Goal: Task Accomplishment & Management: Complete application form

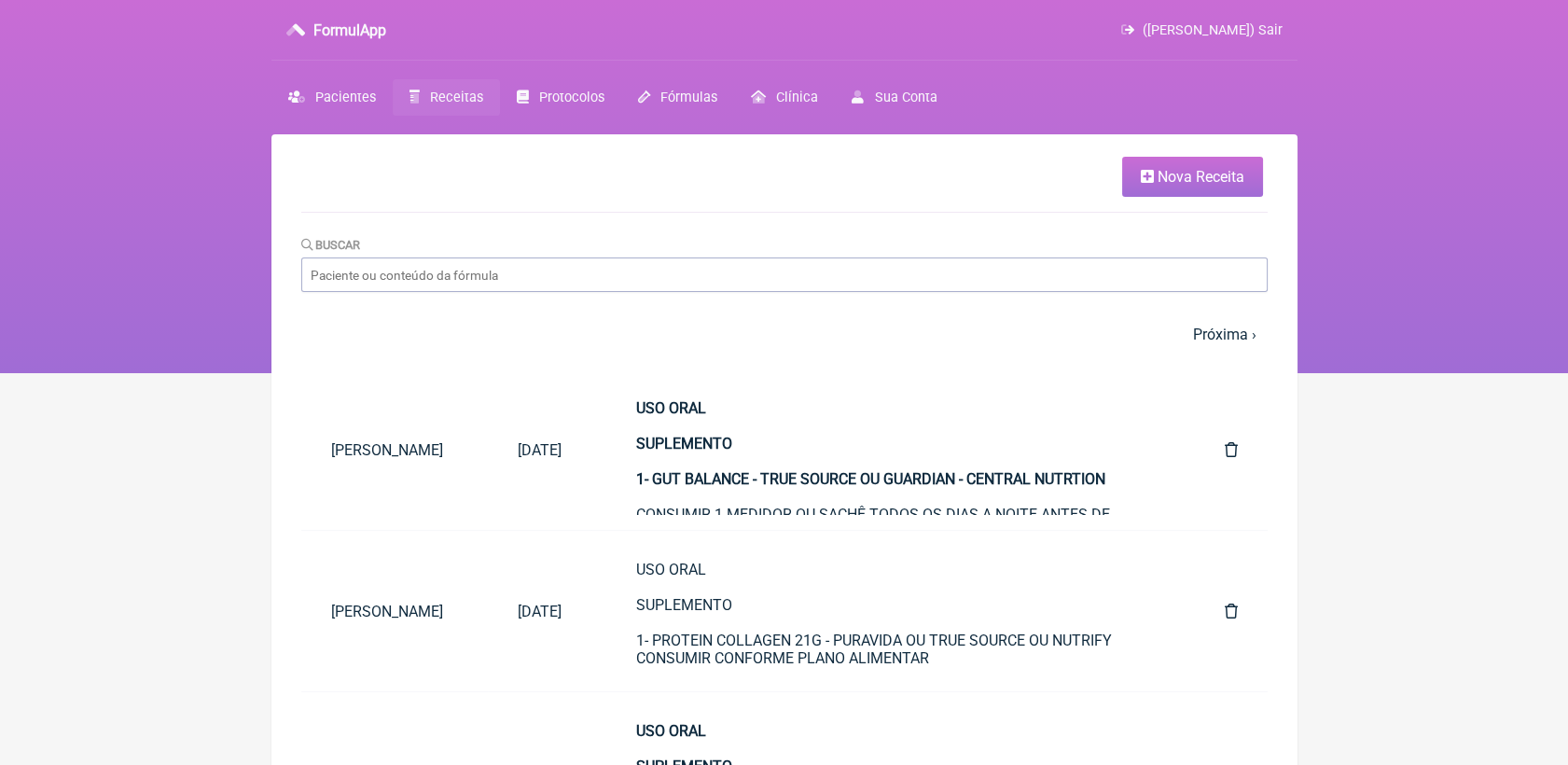
click at [1180, 197] on link "Nova Receita" at bounding box center [1192, 177] width 141 height 40
click at [1179, 193] on link "Nova Receita" at bounding box center [1192, 177] width 141 height 40
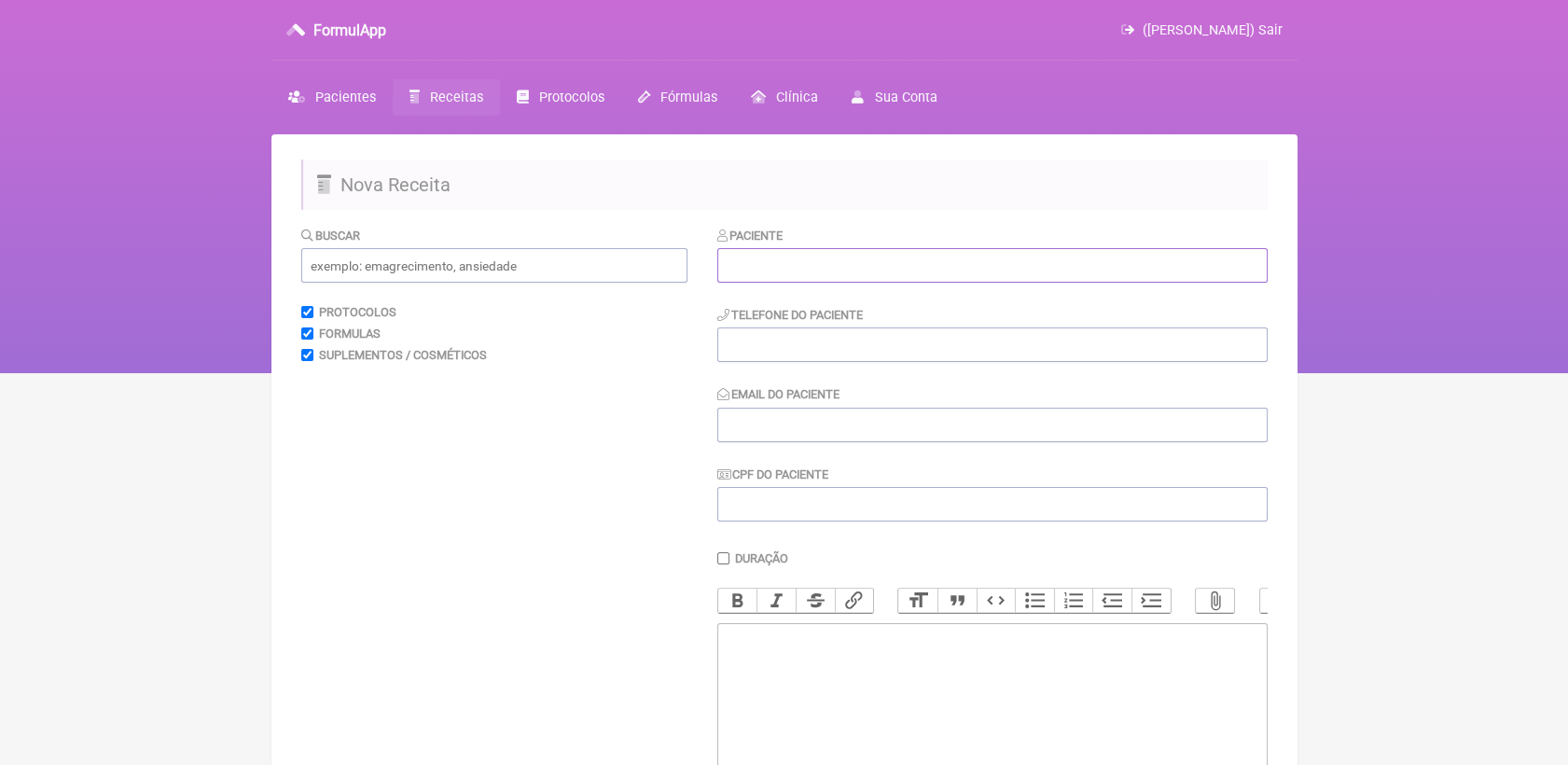
click at [850, 272] on input "text" at bounding box center [992, 266] width 550 height 35
paste input "Nadja Costa Linhares Fontes"
type input "Nadja Costa Linhares Fontes"
click at [833, 356] on input "tel" at bounding box center [992, 344] width 550 height 35
paste input "21 990136446"
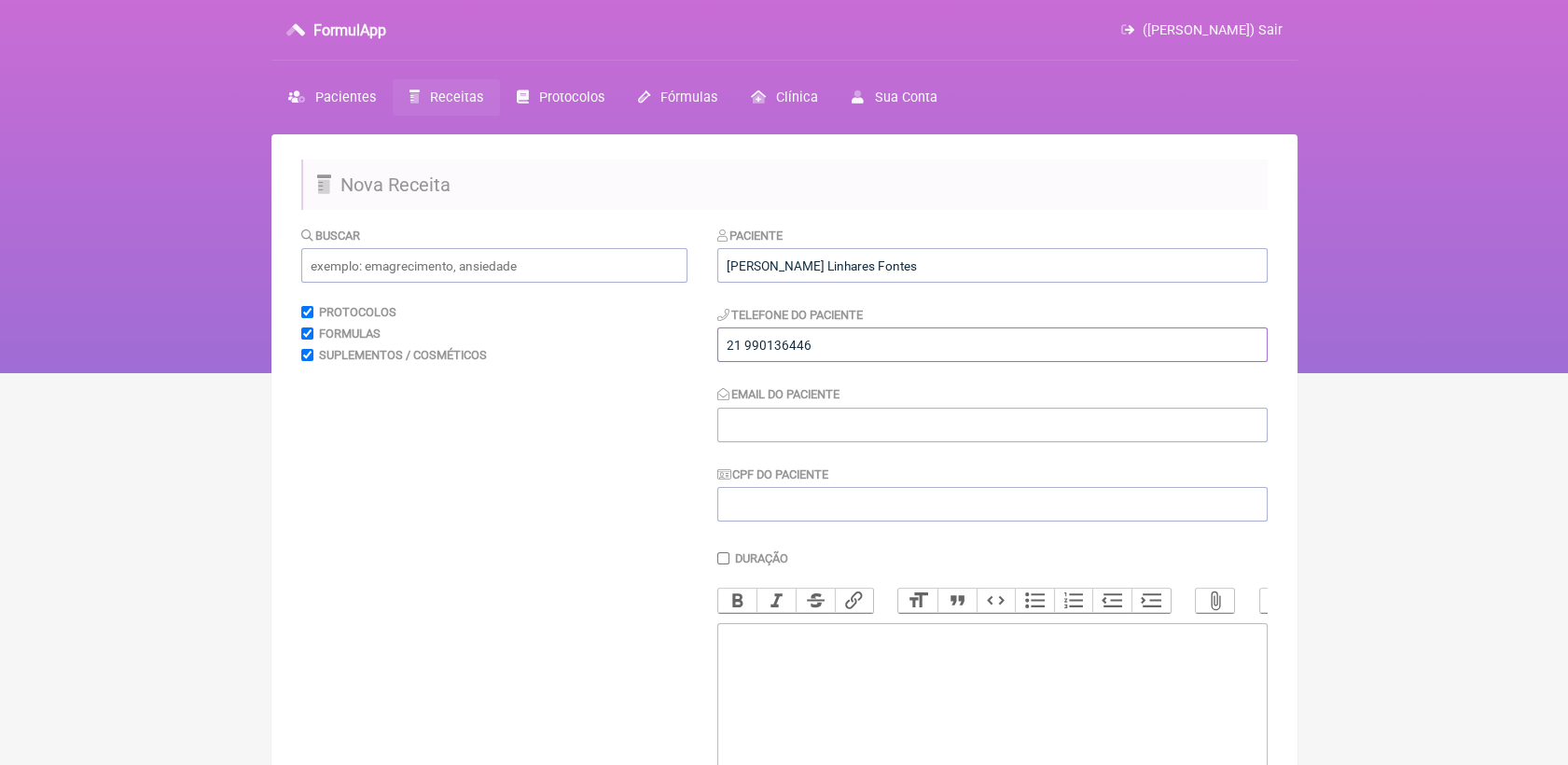
type input "21 990136446"
click at [836, 443] on input "Email do Paciente" at bounding box center [992, 425] width 550 height 35
paste input "nadjavr@gmail.com"
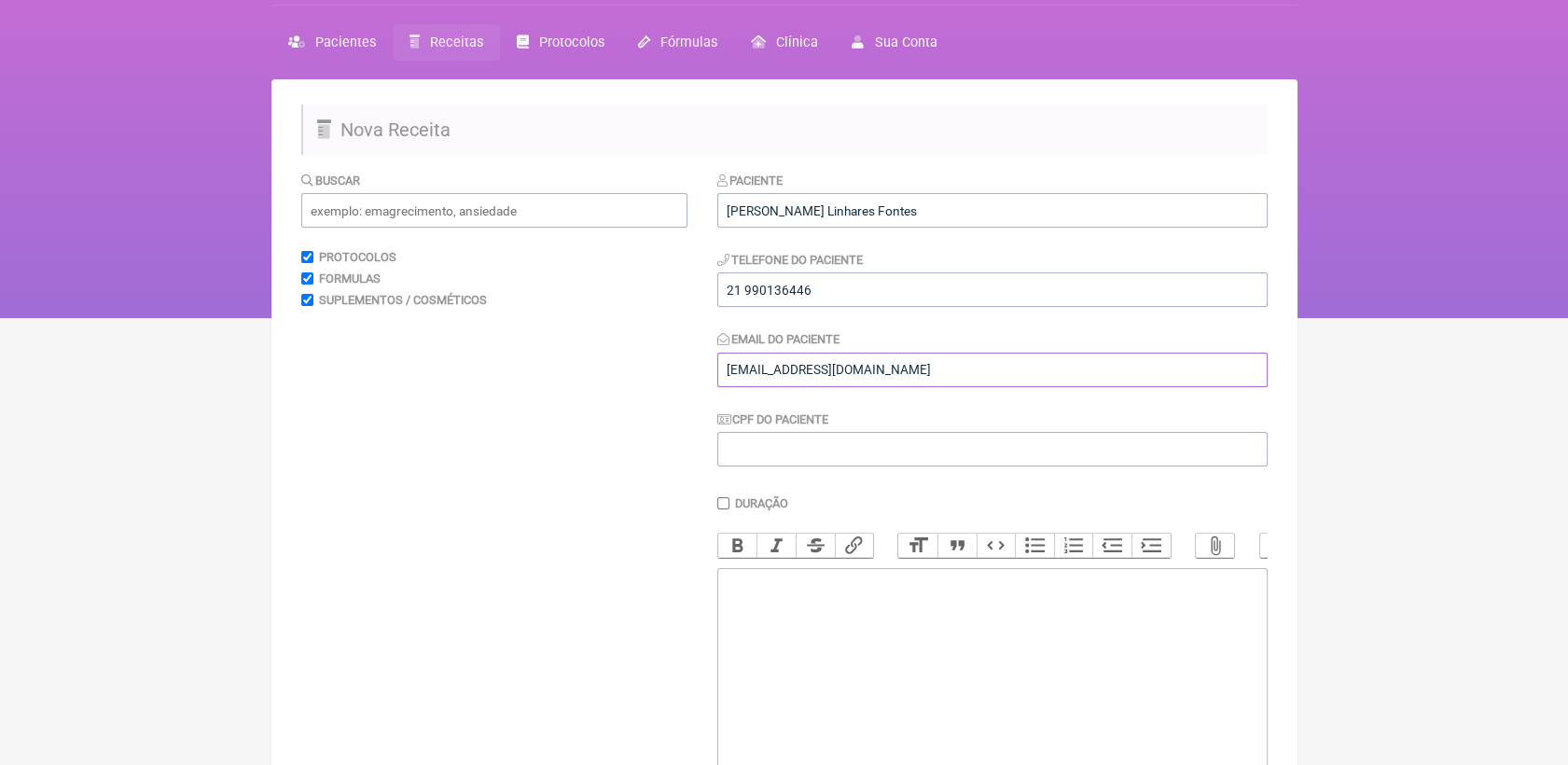
scroll to position [207, 0]
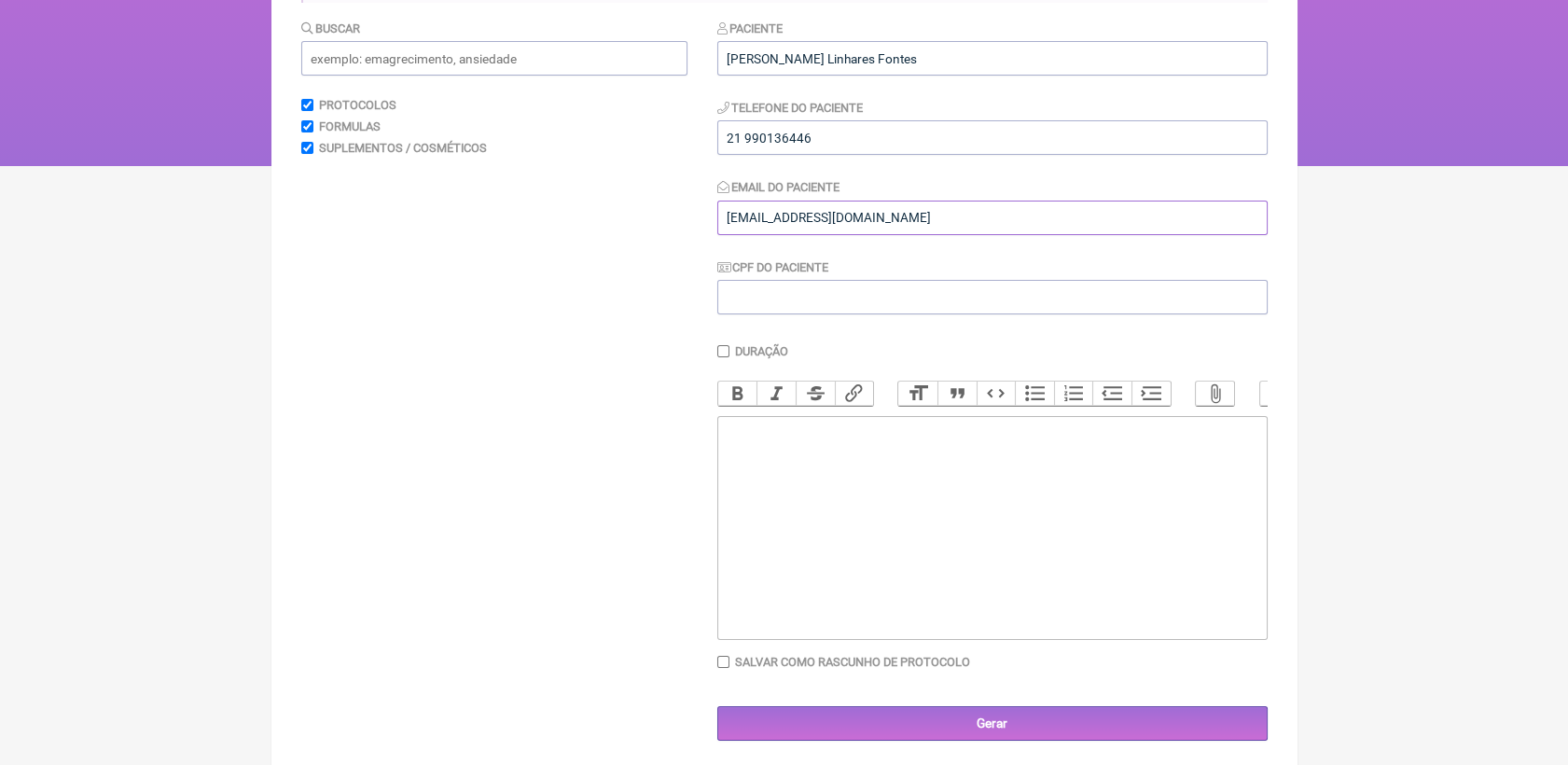
type input "nadjavr@gmail.com"
click at [850, 489] on trix-editor at bounding box center [992, 528] width 550 height 224
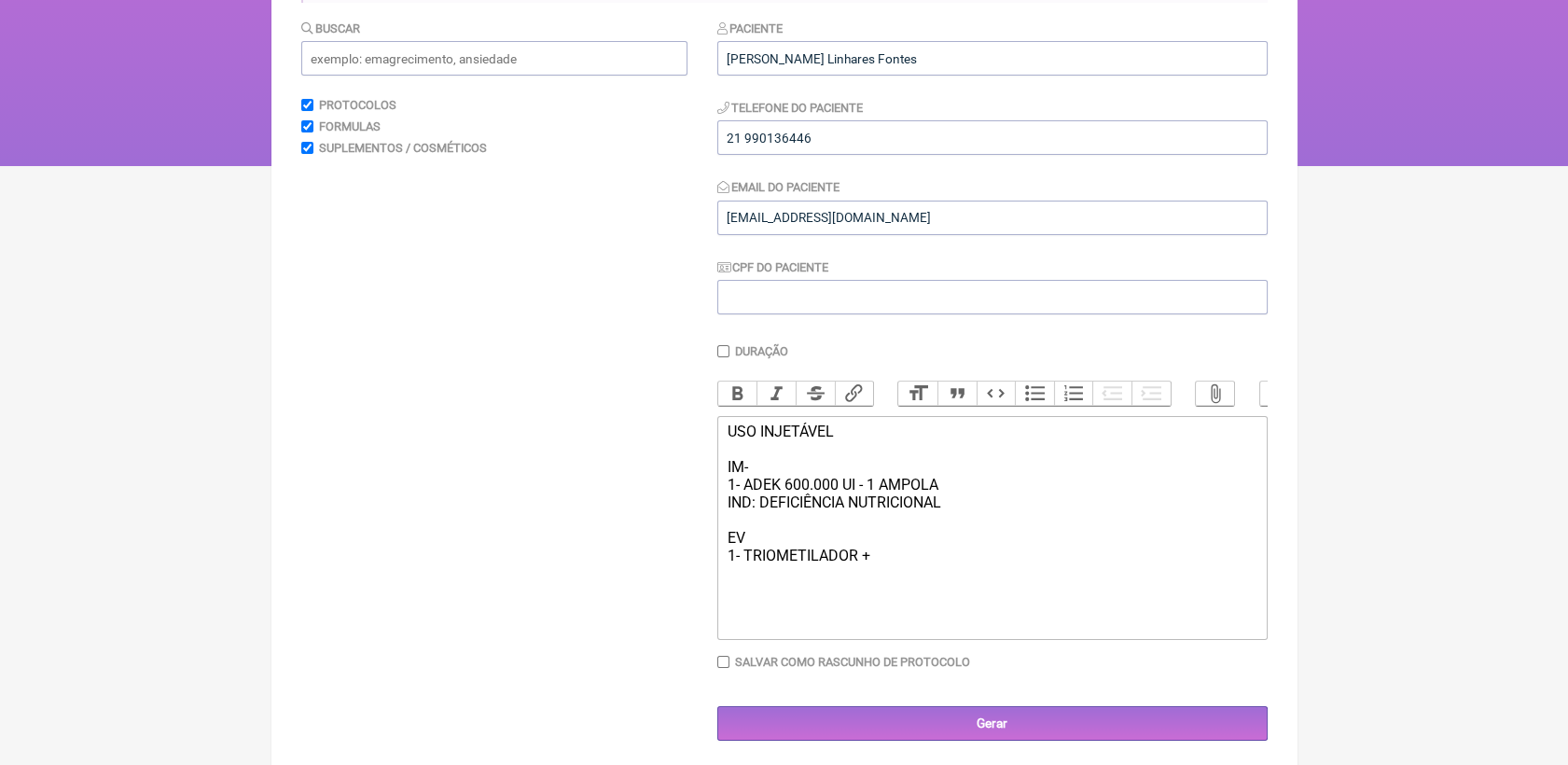
type trix-editor "<div>USO INJETÁVEL<br><br>IM-<br>1- ADEK 600.000 UI - 1 AMPOLA&nbsp;<br>IND: DE…"
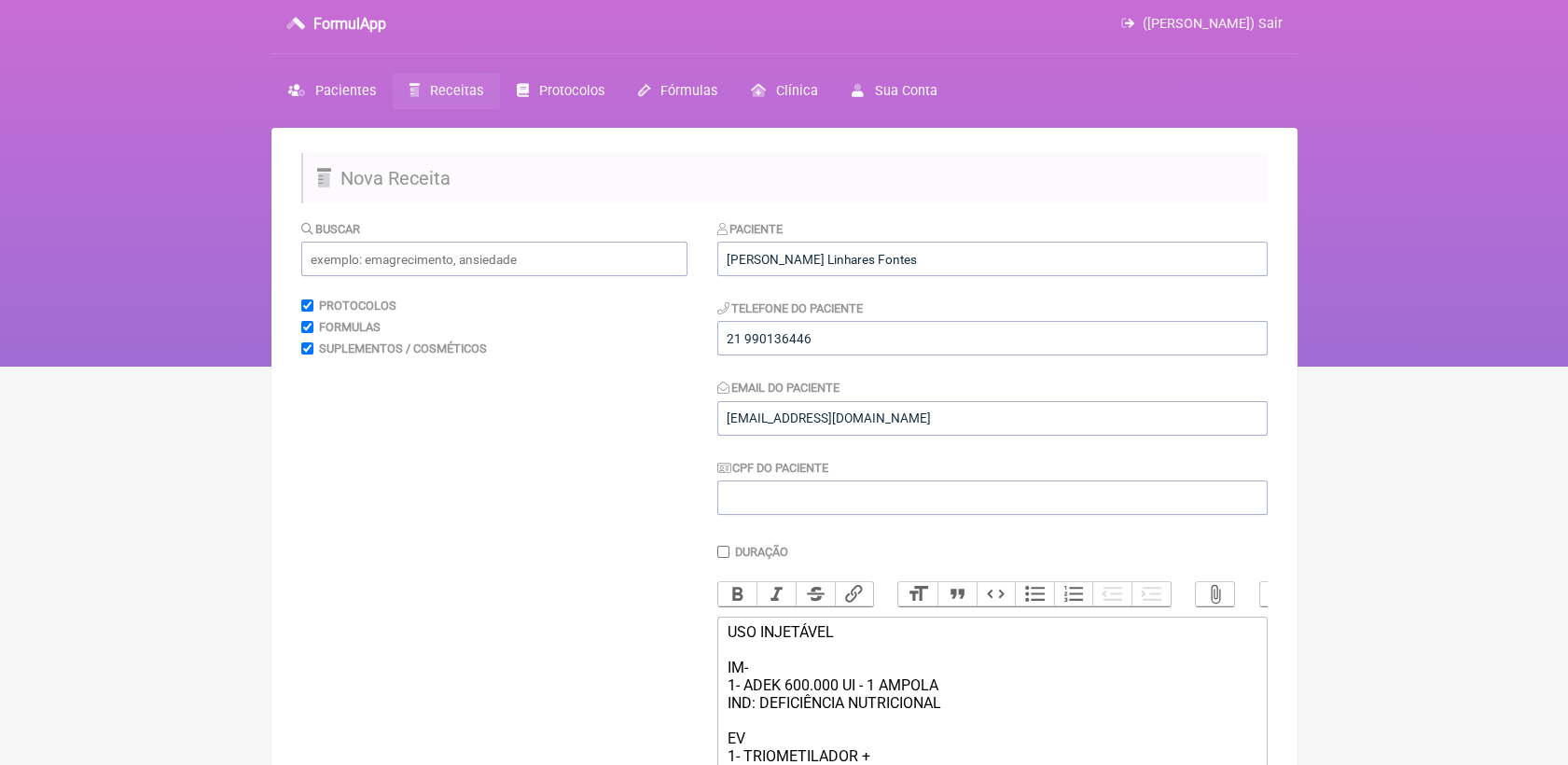
scroll to position [0, 0]
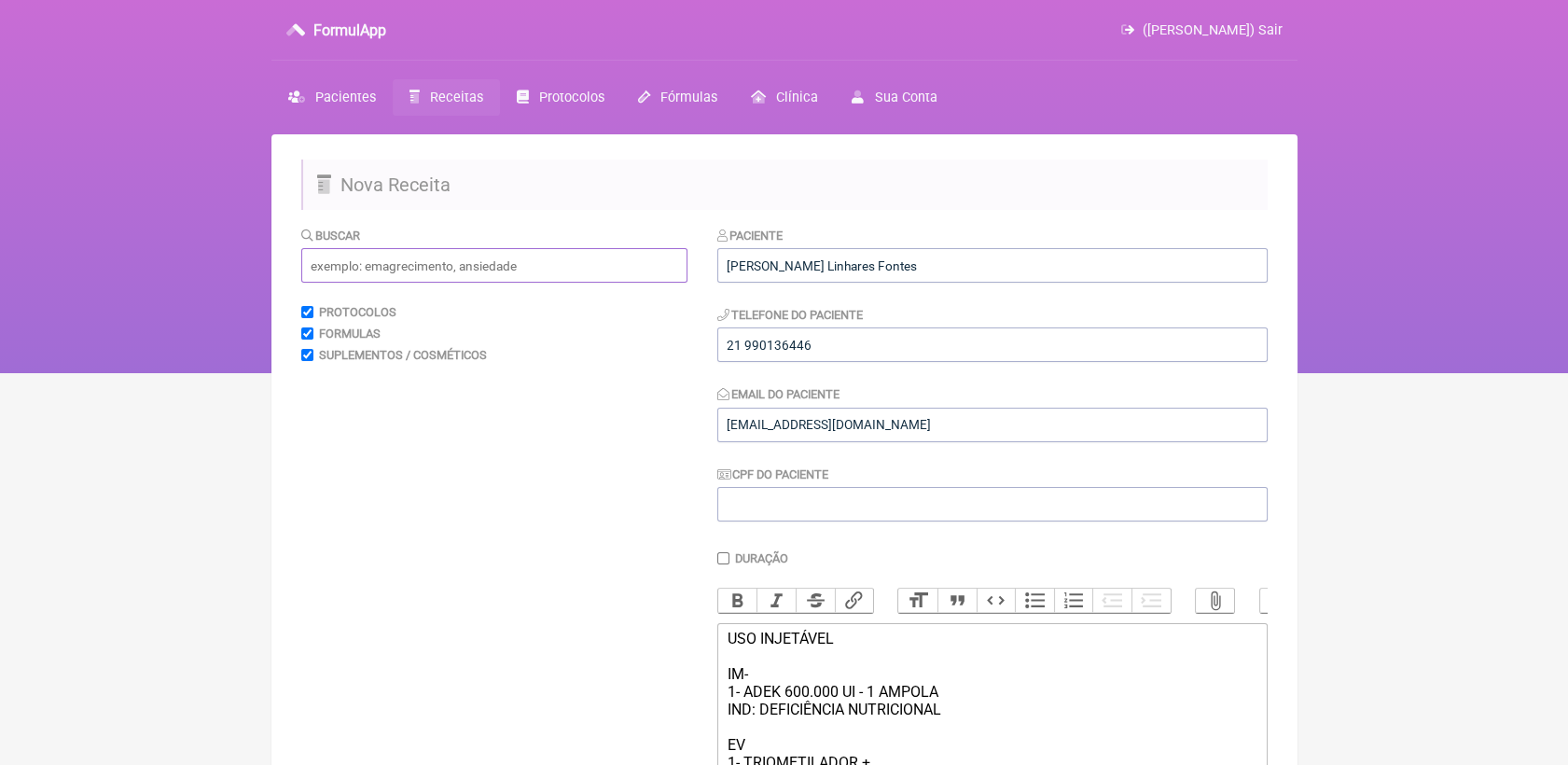
click at [490, 272] on input "text" at bounding box center [494, 266] width 387 height 35
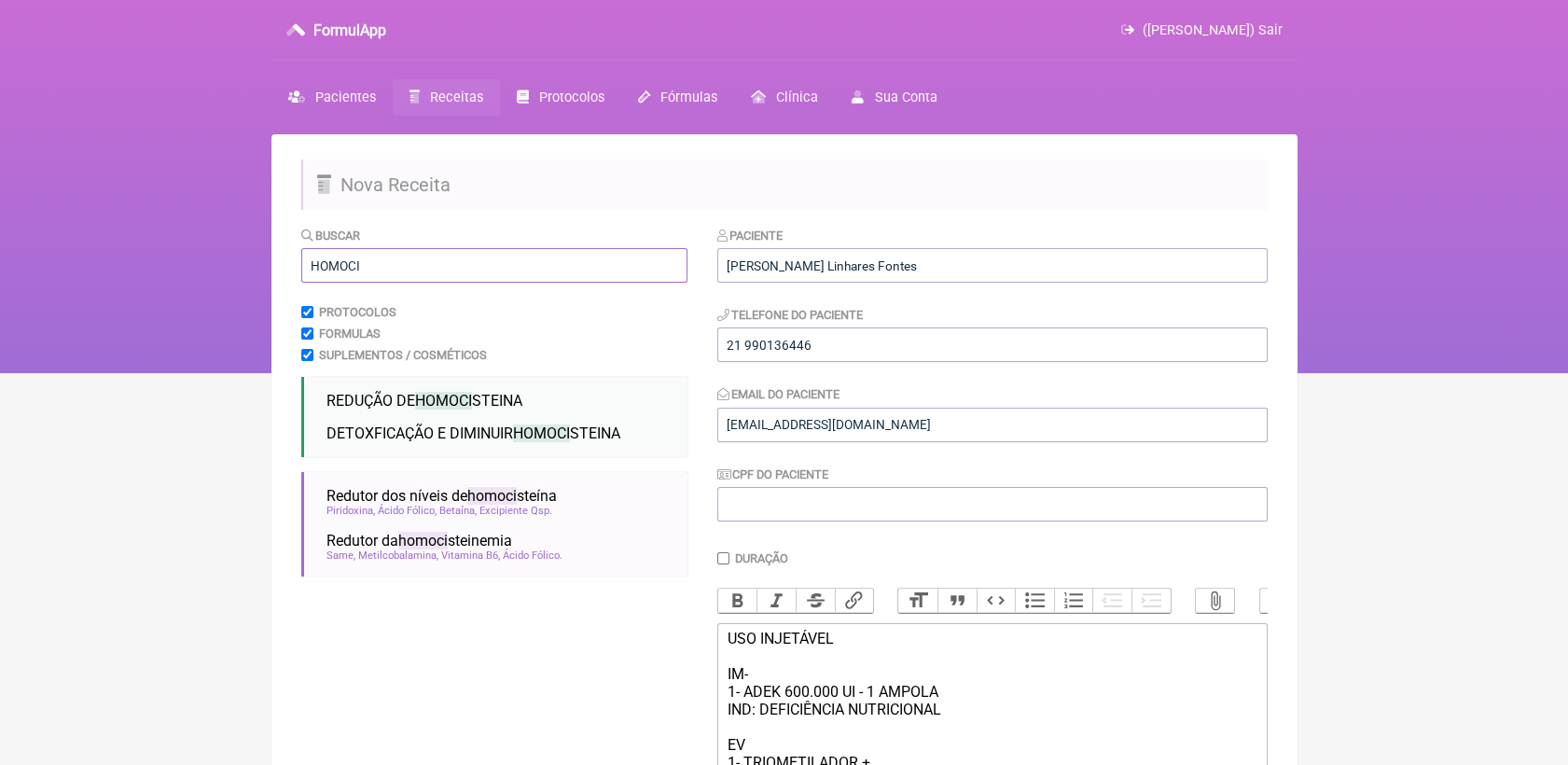
drag, startPoint x: 400, startPoint y: 255, endPoint x: 240, endPoint y: 288, distance: 163.4
click at [240, 288] on div "FormulApp (Veronica Almeida dias) Sair Pacientes Receitas Protocolos Fórmulas C…" at bounding box center [784, 186] width 1568 height 374
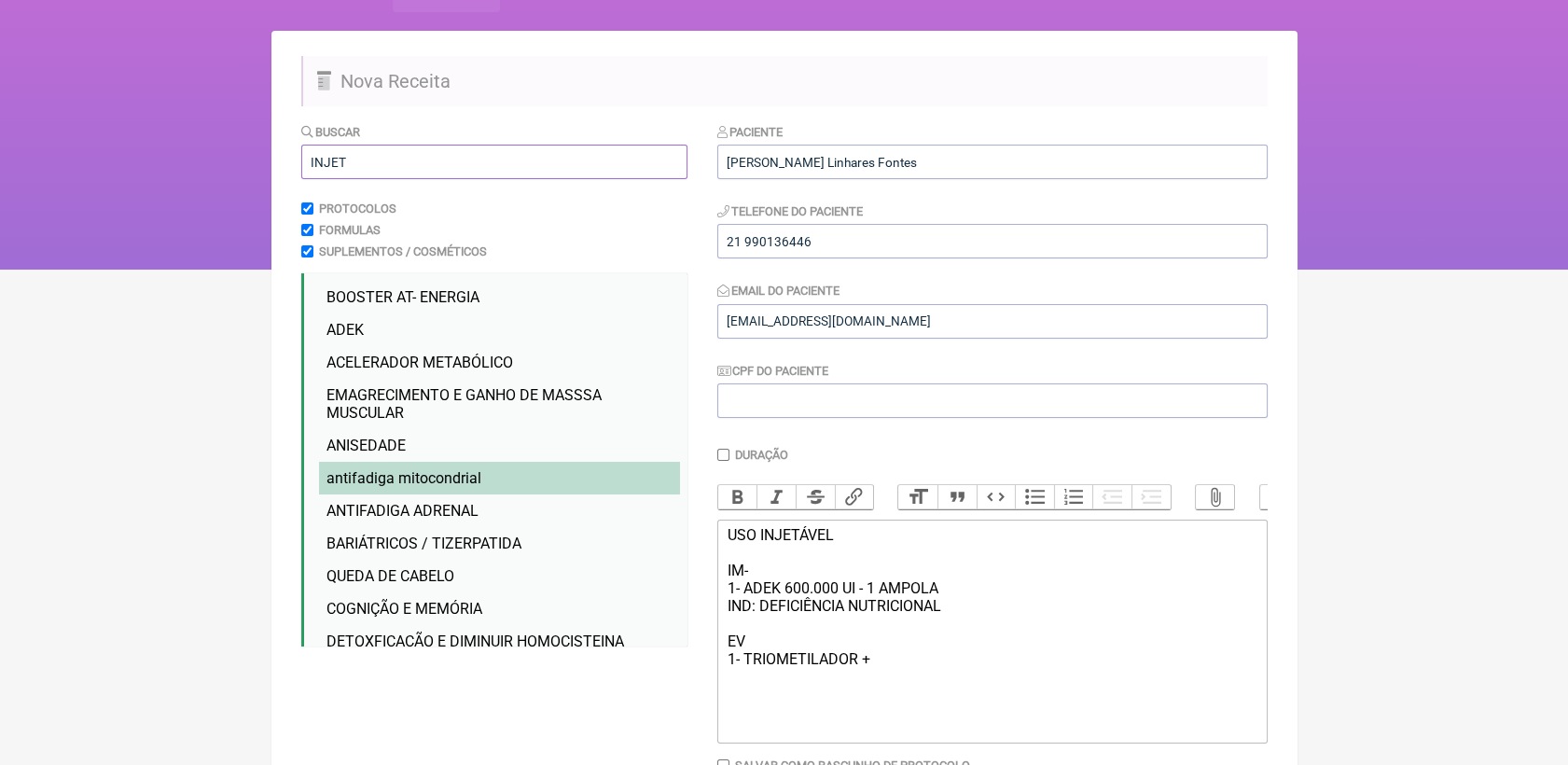
scroll to position [104, 0]
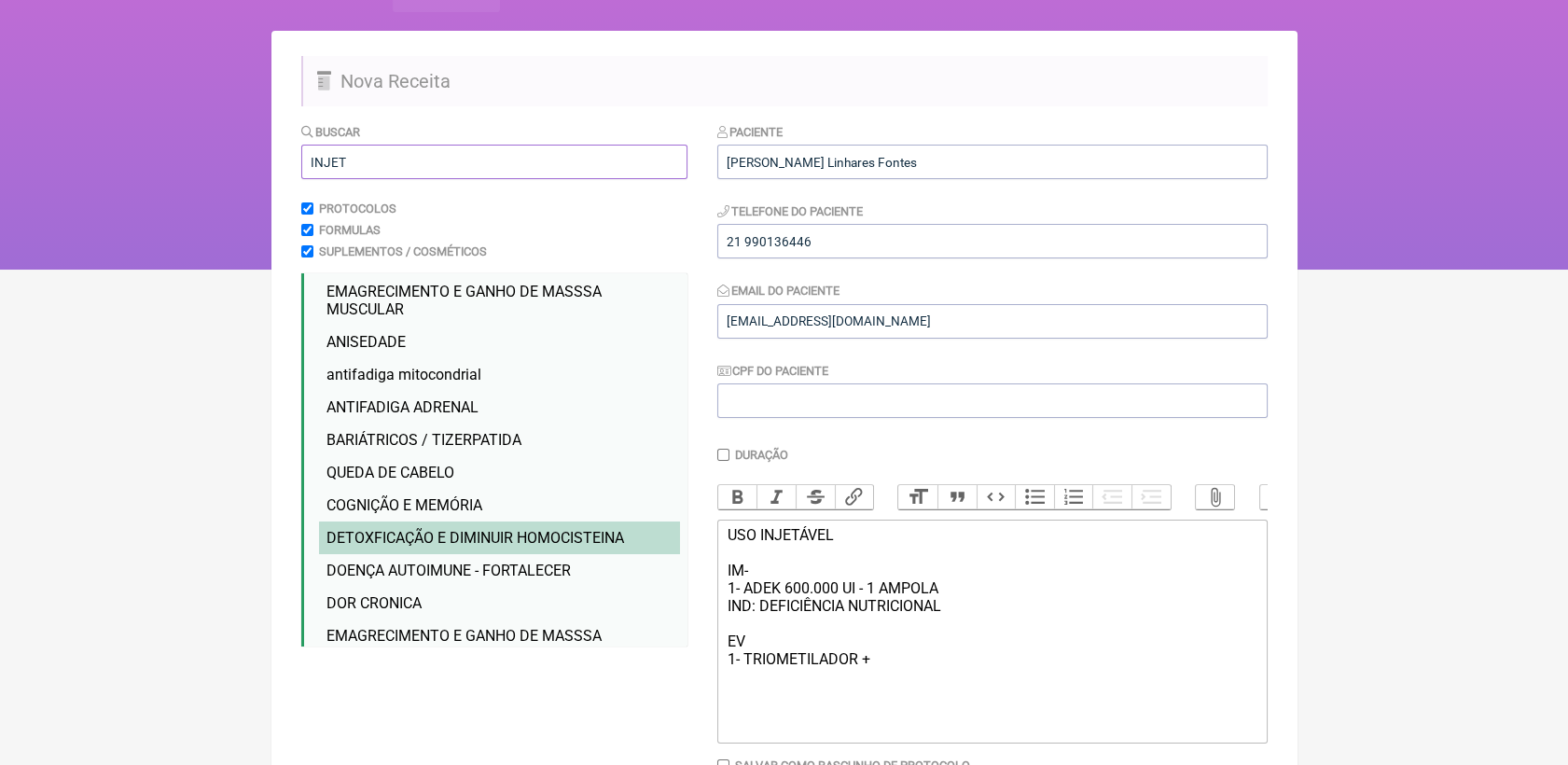
type input "INJET"
click at [597, 547] on span "DETOXFICAÇÃO E DIMINUIR HOMOCISTEINA" at bounding box center [474, 538] width 298 height 18
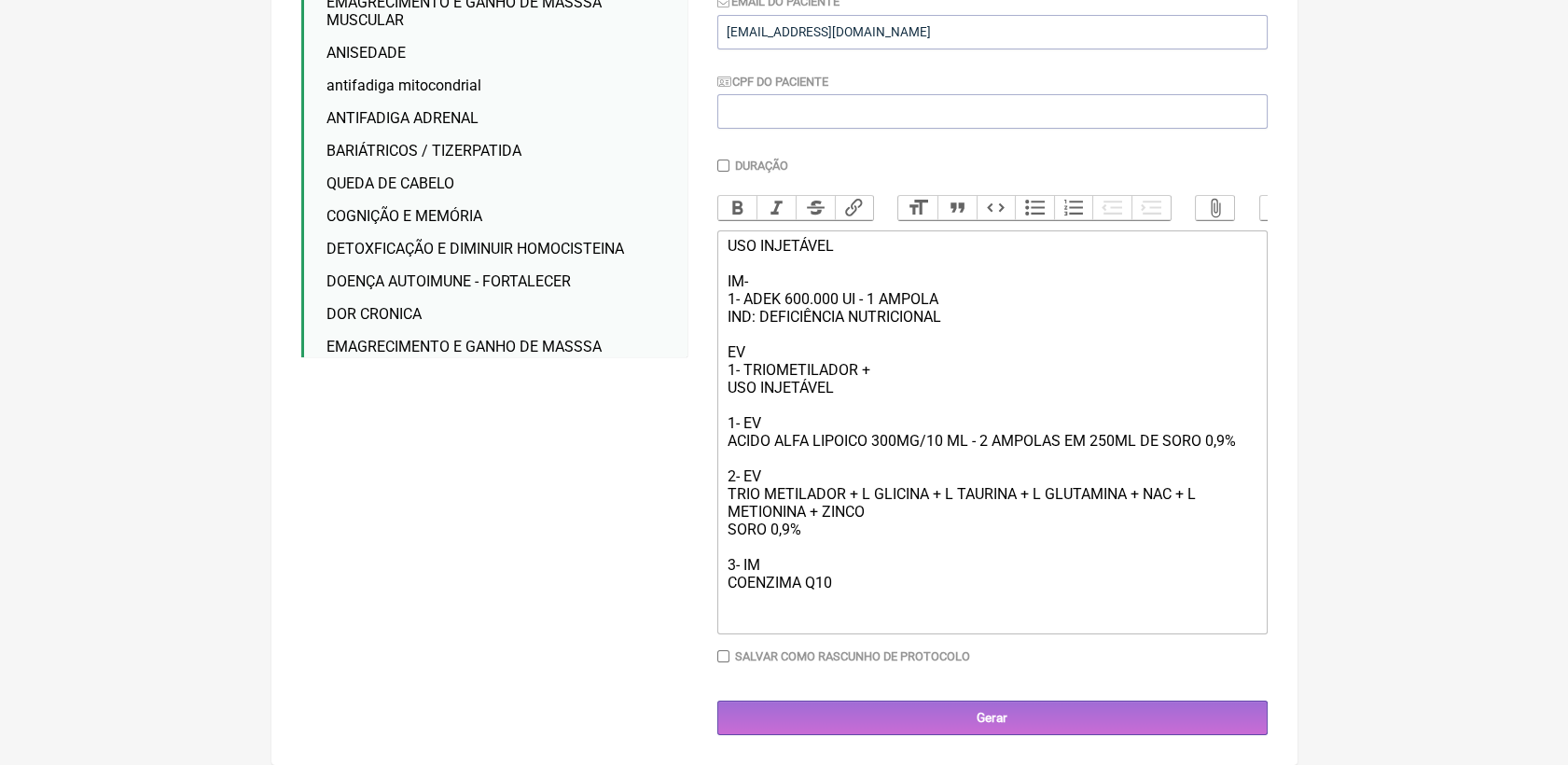
scroll to position [414, 0]
drag, startPoint x: 1239, startPoint y: 440, endPoint x: 735, endPoint y: 434, distance: 504.0
click at [722, 434] on trix-editor "USO INJETÁVEL IM- 1- ADEK 600.000 UI - 1 AMPOLA IND: DEFICIÊNCIA NUTRICIONAL EV…" at bounding box center [992, 432] width 550 height 404
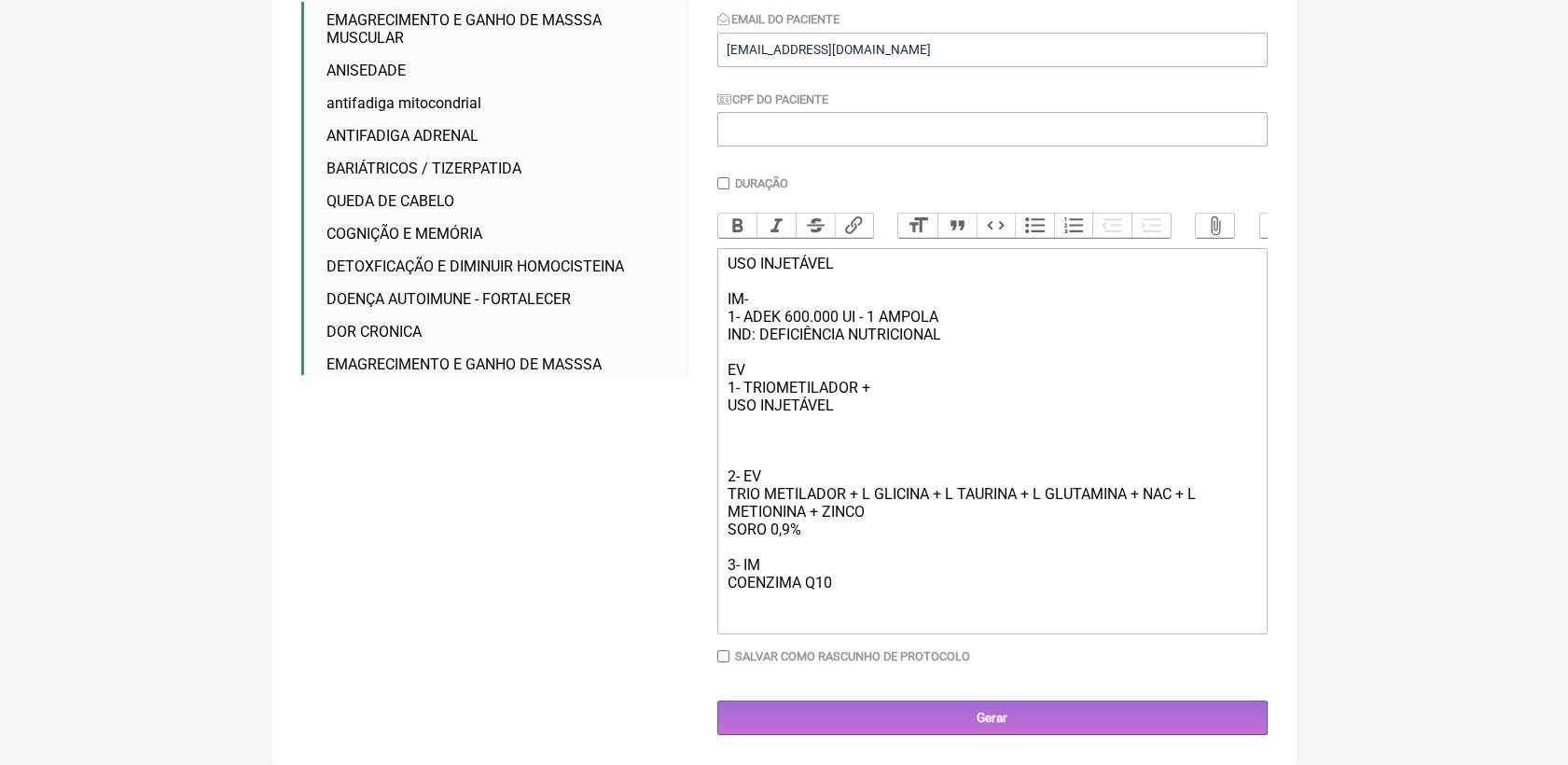
scroll to position [407, 0]
drag, startPoint x: 940, startPoint y: 483, endPoint x: 960, endPoint y: 487, distance: 20.4
click at [960, 487] on div "USO INJETÁVEL 2- EV TRIO METILADOR + L GLICINA + L TAURINA + L GLUTAMINA + NAC …" at bounding box center [991, 512] width 530 height 231
click at [963, 515] on div "USO INJETÁVEL 2- EV TRIO METILADOR + L GLICINA + L TAURINA + L GLUTAMINA + NAC …" at bounding box center [991, 512] width 530 height 231
drag, startPoint x: 1146, startPoint y: 489, endPoint x: 1176, endPoint y: 488, distance: 30.0
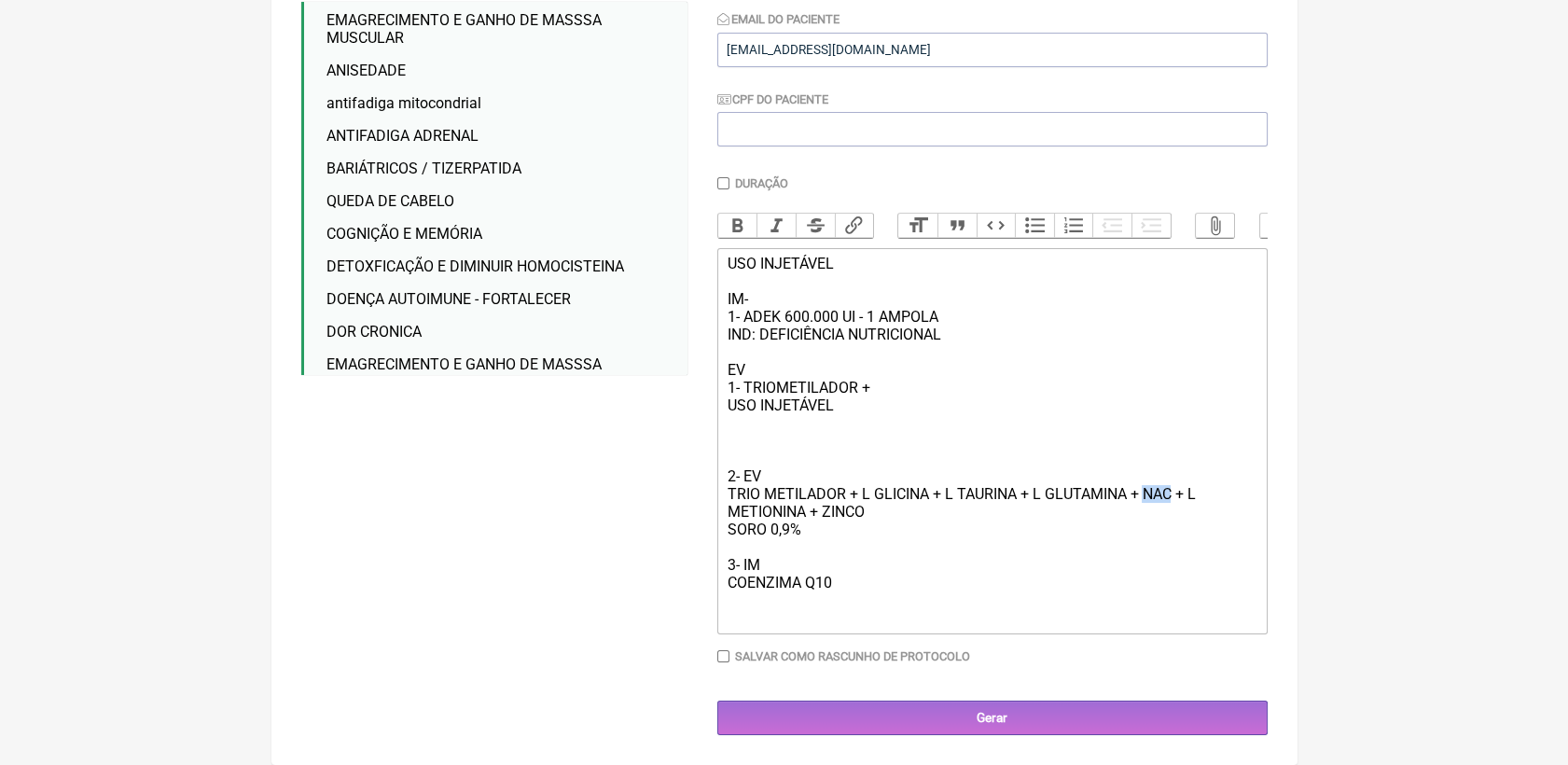
click at [1176, 488] on div "USO INJETÁVEL 2- EV TRIO METILADOR + L GLICINA + L TAURINA + L GLUTAMINA + NAC …" at bounding box center [991, 512] width 530 height 231
click at [866, 399] on div "USO INJETÁVEL 2- EV TRIO METILADOR + L GLICINA + L TAURINA + L GLUTAMINA + NAC …" at bounding box center [991, 512] width 530 height 231
click at [893, 370] on div "USO INJETÁVEL IM- 1- ADEK 600.000 UI - 1 AMPOLA IND: DEFICIÊNCIA NUTRICIONAL EV…" at bounding box center [991, 325] width 530 height 142
click at [903, 385] on div "USO INJETÁVEL IM- 1- ADEK 600.000 UI - 1 AMPOLA IND: DEFICIÊNCIA NUTRICIONAL EV…" at bounding box center [991, 325] width 530 height 142
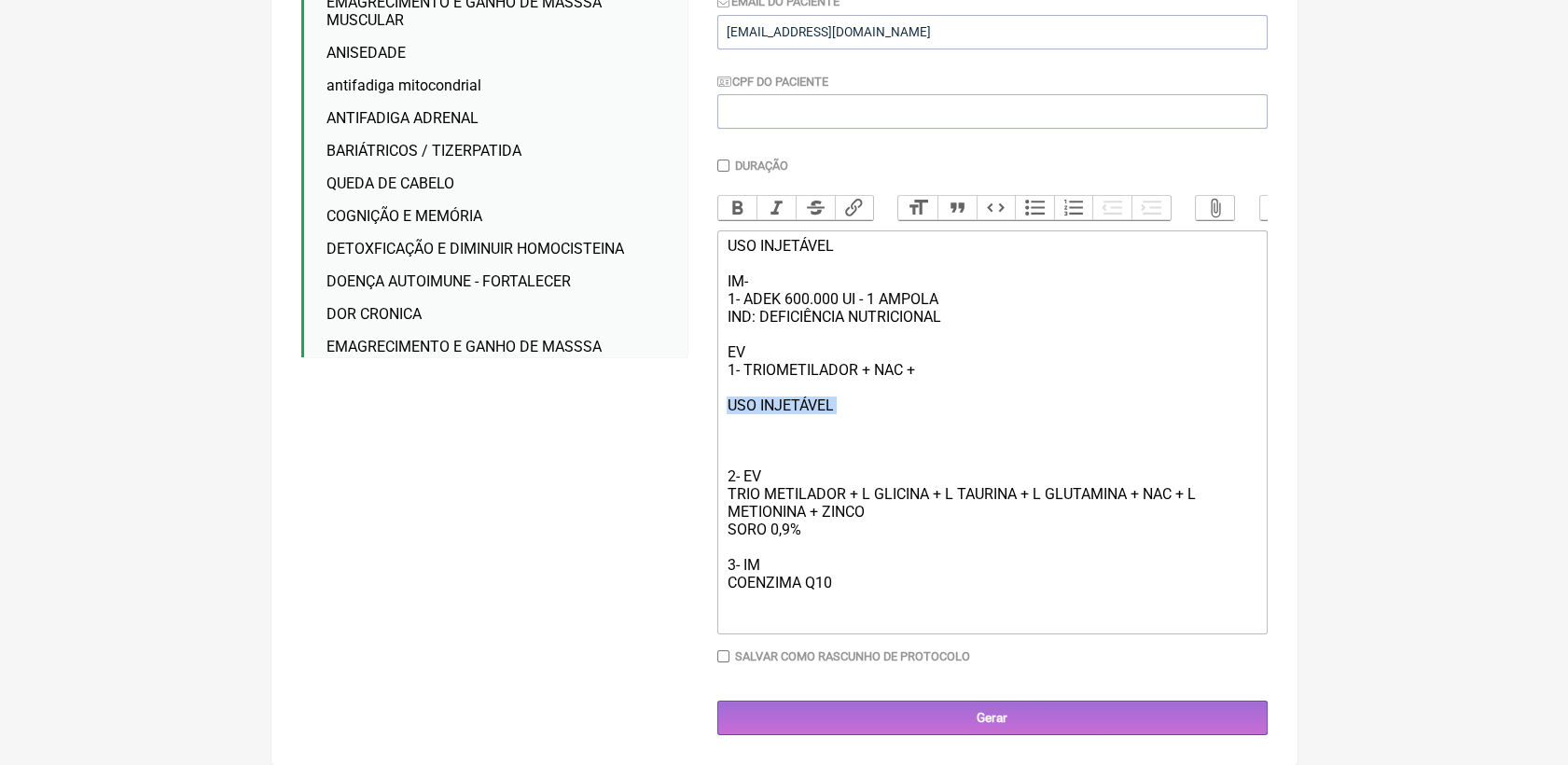
drag, startPoint x: 845, startPoint y: 421, endPoint x: 716, endPoint y: 414, distance: 129.2
click at [717, 414] on trix-editor "USO INJETÁVEL IM- 1- ADEK 600.000 UI - 1 AMPOLA IND: DEFICIÊNCIA NUTRICIONAL EV…" at bounding box center [992, 432] width 550 height 404
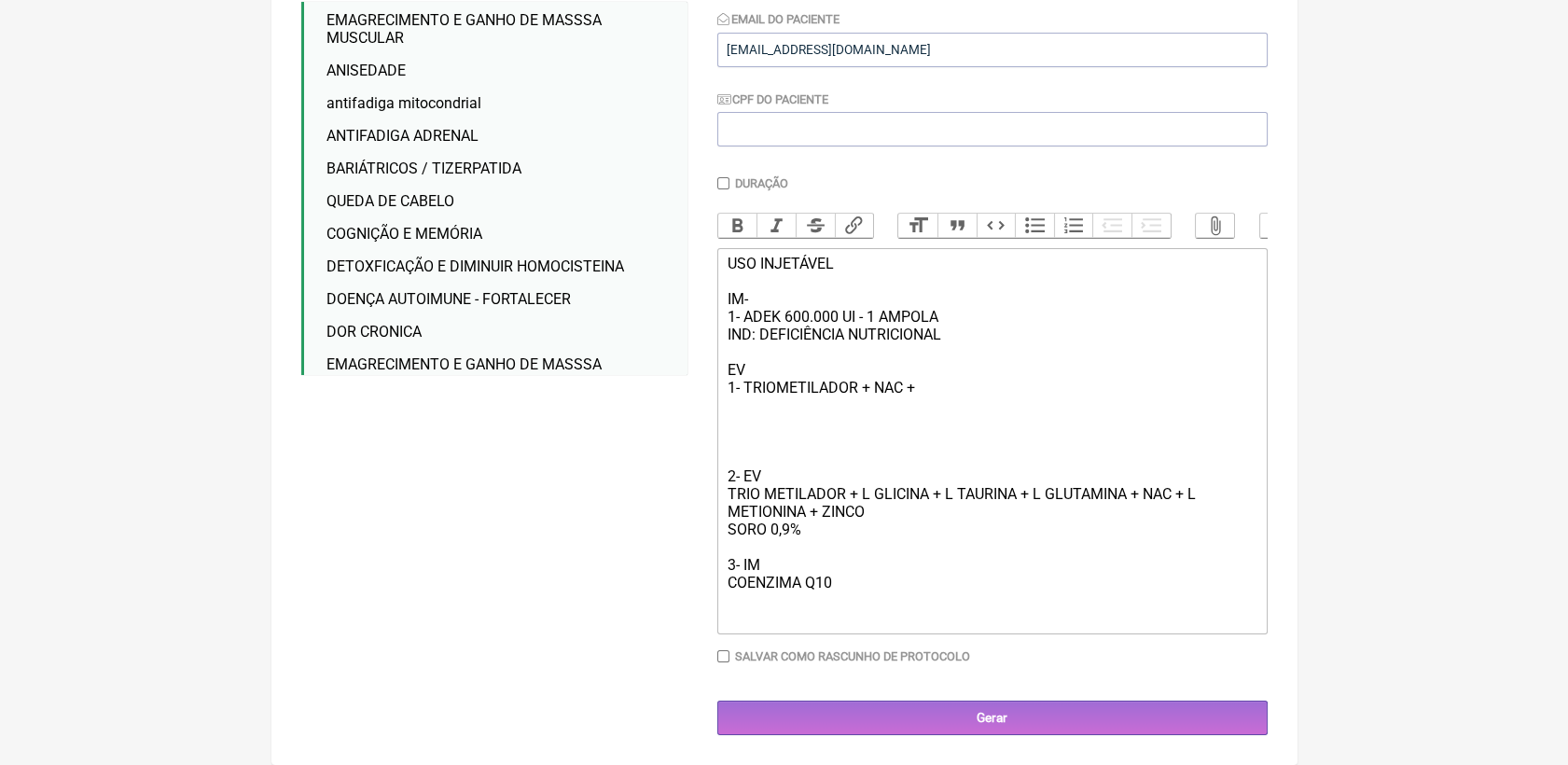
click at [937, 377] on div "USO INJETÁVEL IM- 1- ADEK 600.000 UI - 1 AMPOLA IND: DEFICIÊNCIA NUTRICIONAL EV…" at bounding box center [991, 334] width 530 height 160
drag, startPoint x: 724, startPoint y: 463, endPoint x: 825, endPoint y: 541, distance: 127.6
click at [825, 541] on trix-editor "USO INJETÁVEL IM- 1- ADEK 600.000 UI - 1 AMPOLA IND: DEFICIÊNCIA NUTRICIONAL EV…" at bounding box center [992, 442] width 550 height 387
drag, startPoint x: 820, startPoint y: 534, endPoint x: 725, endPoint y: 531, distance: 95.0
click at [725, 531] on trix-editor "USO INJETÁVEL IM- 1- ADEK 600.000 UI - 1 AMPOLA IND: DEFICIÊNCIA NUTRICIONAL EV…" at bounding box center [992, 442] width 550 height 387
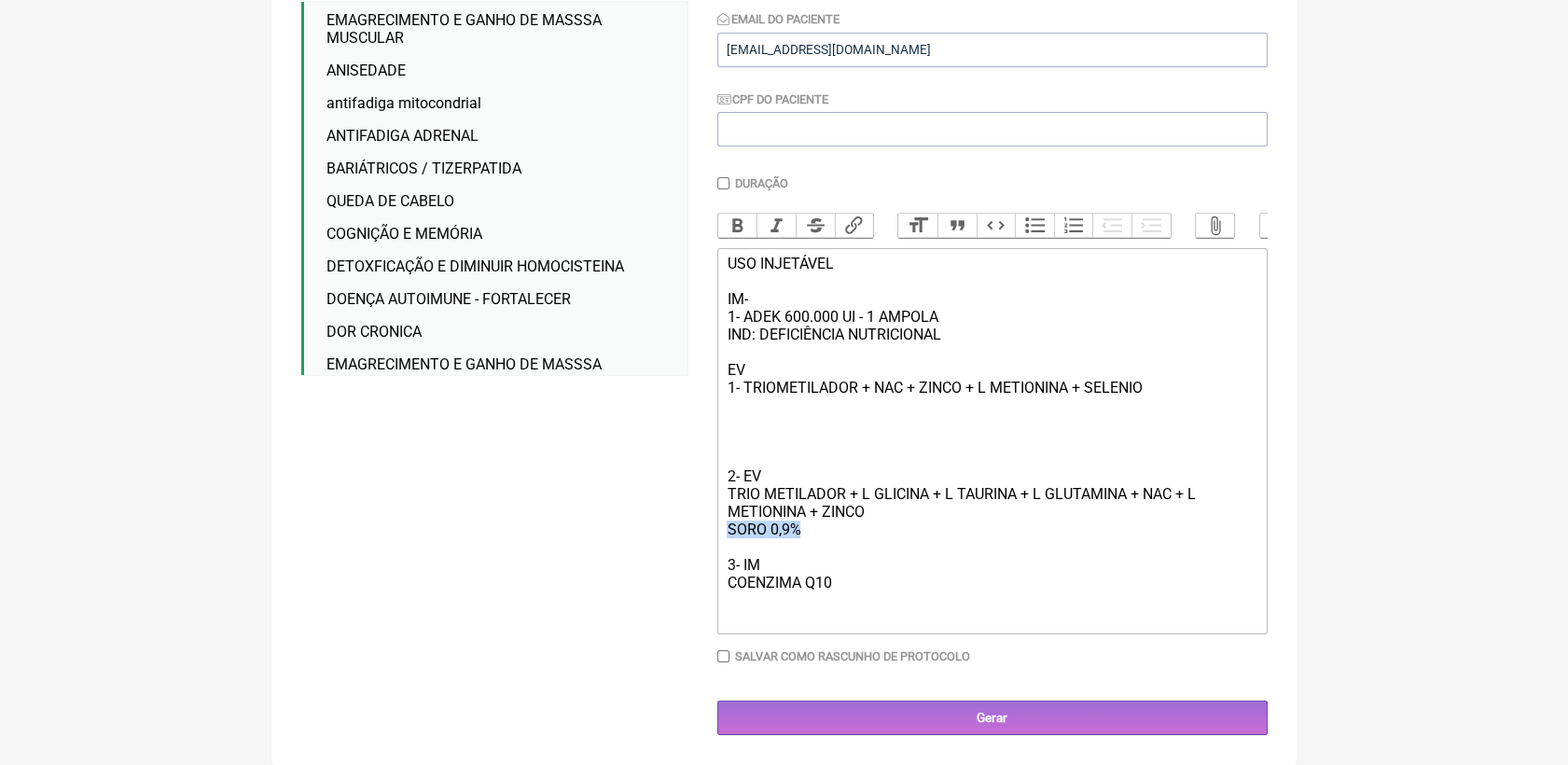
copy div "SORO 0,9%"
click at [742, 400] on div "USO INJETÁVEL IM- 1- ADEK 600.000 UI - 1 AMPOLA IND: DEFICIÊNCIA NUTRICIONAL EV…" at bounding box center [991, 334] width 530 height 160
paste trix-editor "SORO 0,9%"
click at [785, 421] on div "2- EV TRIO METILADOR + L GLICINA + L TAURINA + L GLUTAMINA + NAC + L METIONINA …" at bounding box center [991, 520] width 530 height 213
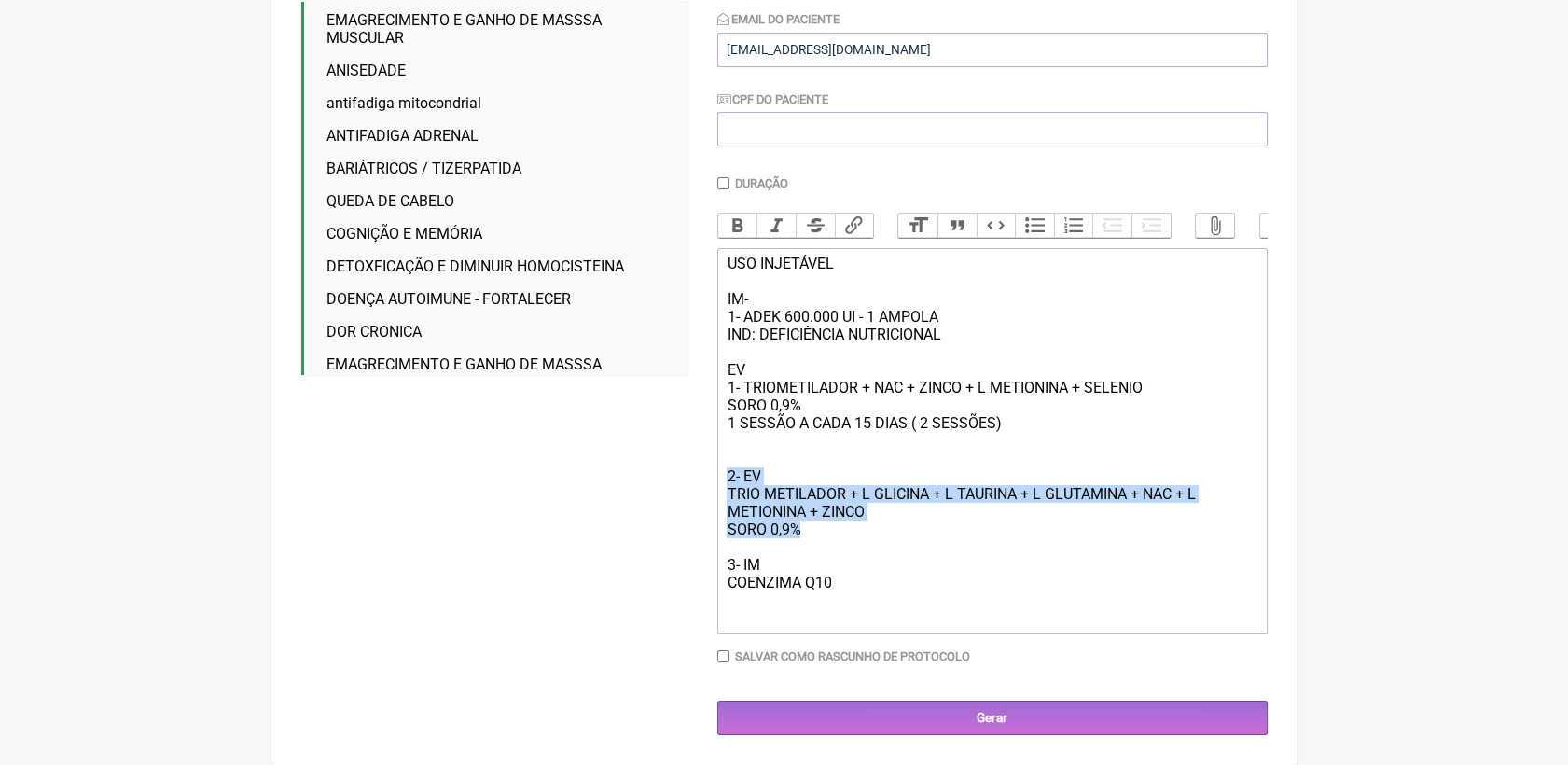
drag, startPoint x: 726, startPoint y: 468, endPoint x: 807, endPoint y: 529, distance: 101.4
click at [807, 529] on div "1 SESSÃO A CADA 15 DIAS ( 2 SESSÕES) 2- EV TRIO METILADOR + L GLICINA + L TAURI…" at bounding box center [991, 520] width 530 height 213
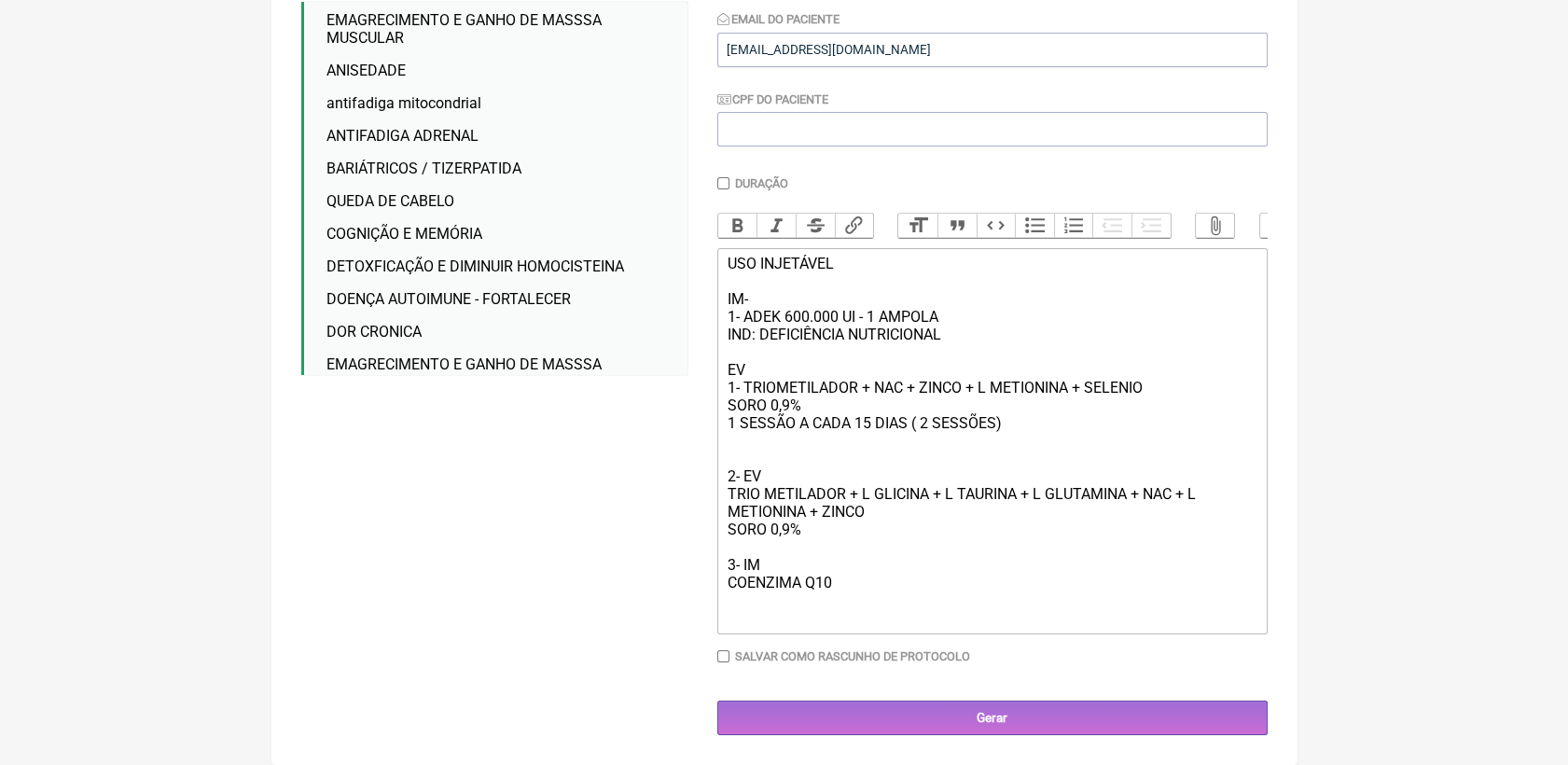
scroll to position [352, 0]
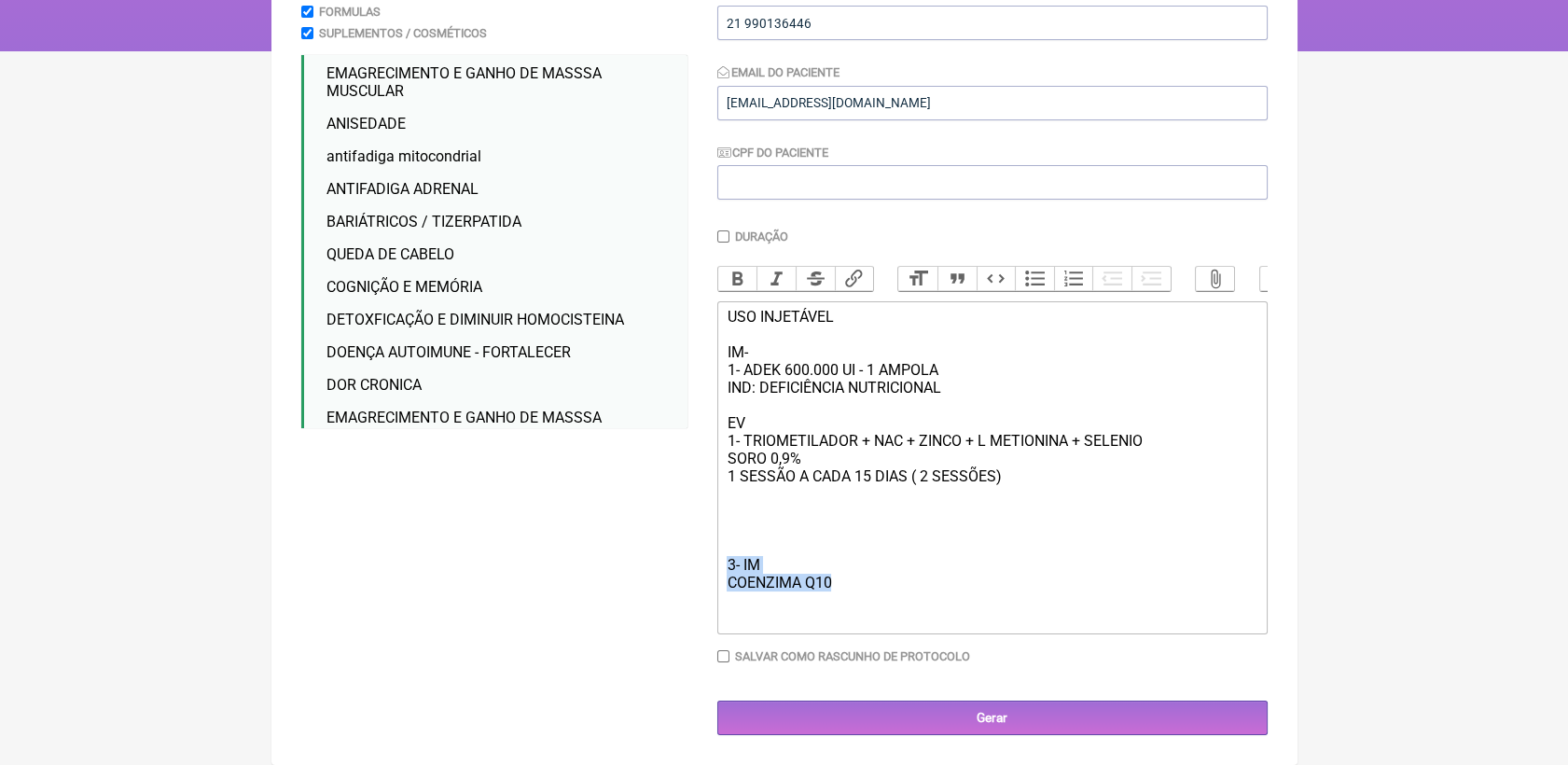
drag, startPoint x: 838, startPoint y: 580, endPoint x: 714, endPoint y: 563, distance: 125.2
click at [714, 563] on form "Buscar INJET Protocolos Formulas Suplementos / Cosméticos BOOSTER AT- ENERGIA i…" at bounding box center [784, 319] width 966 height 831
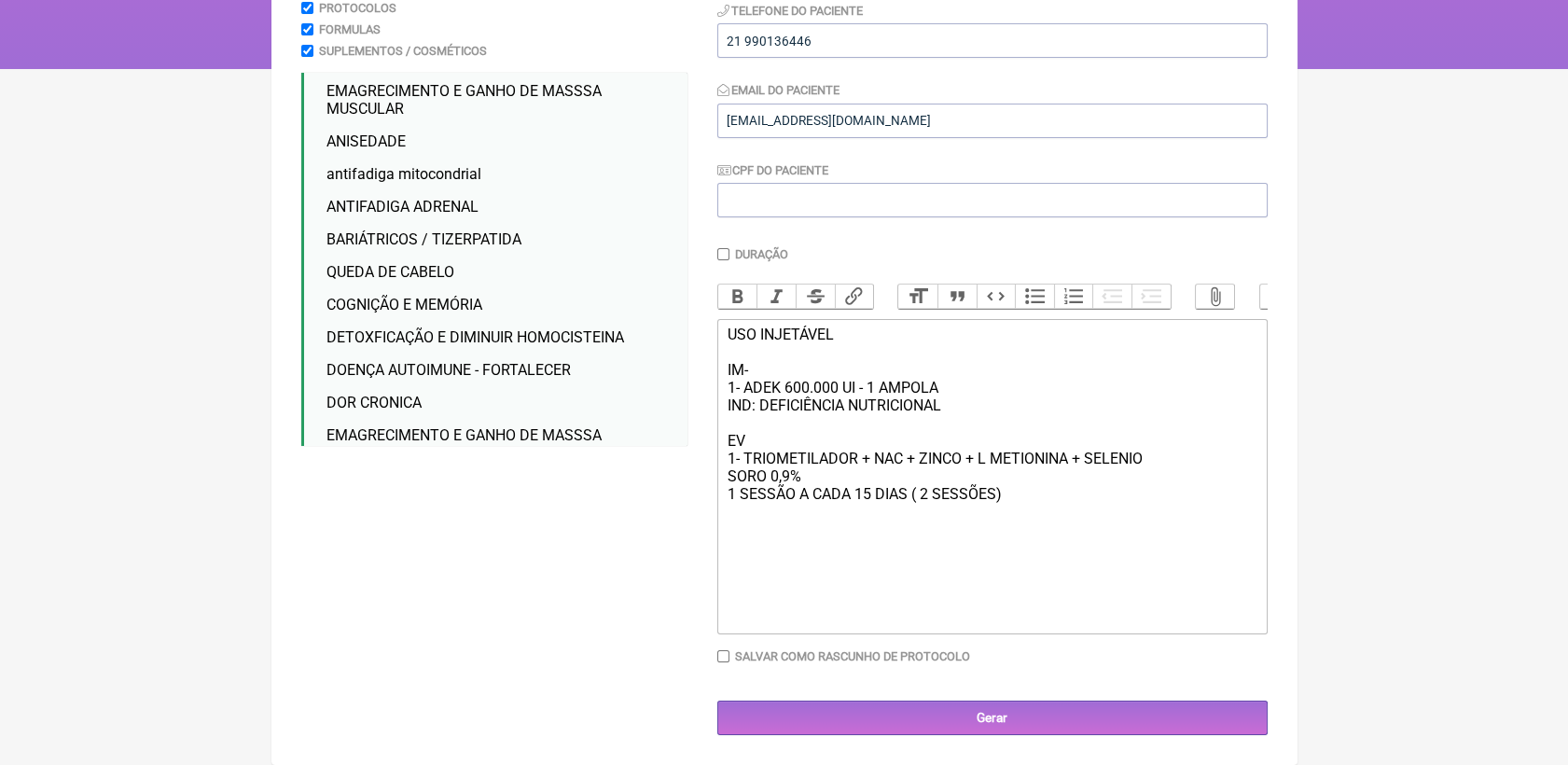
click at [729, 532] on div "1 SESSÃO A CADA 15 DIAS ( 2 SESSÕES)" at bounding box center [991, 556] width 530 height 142
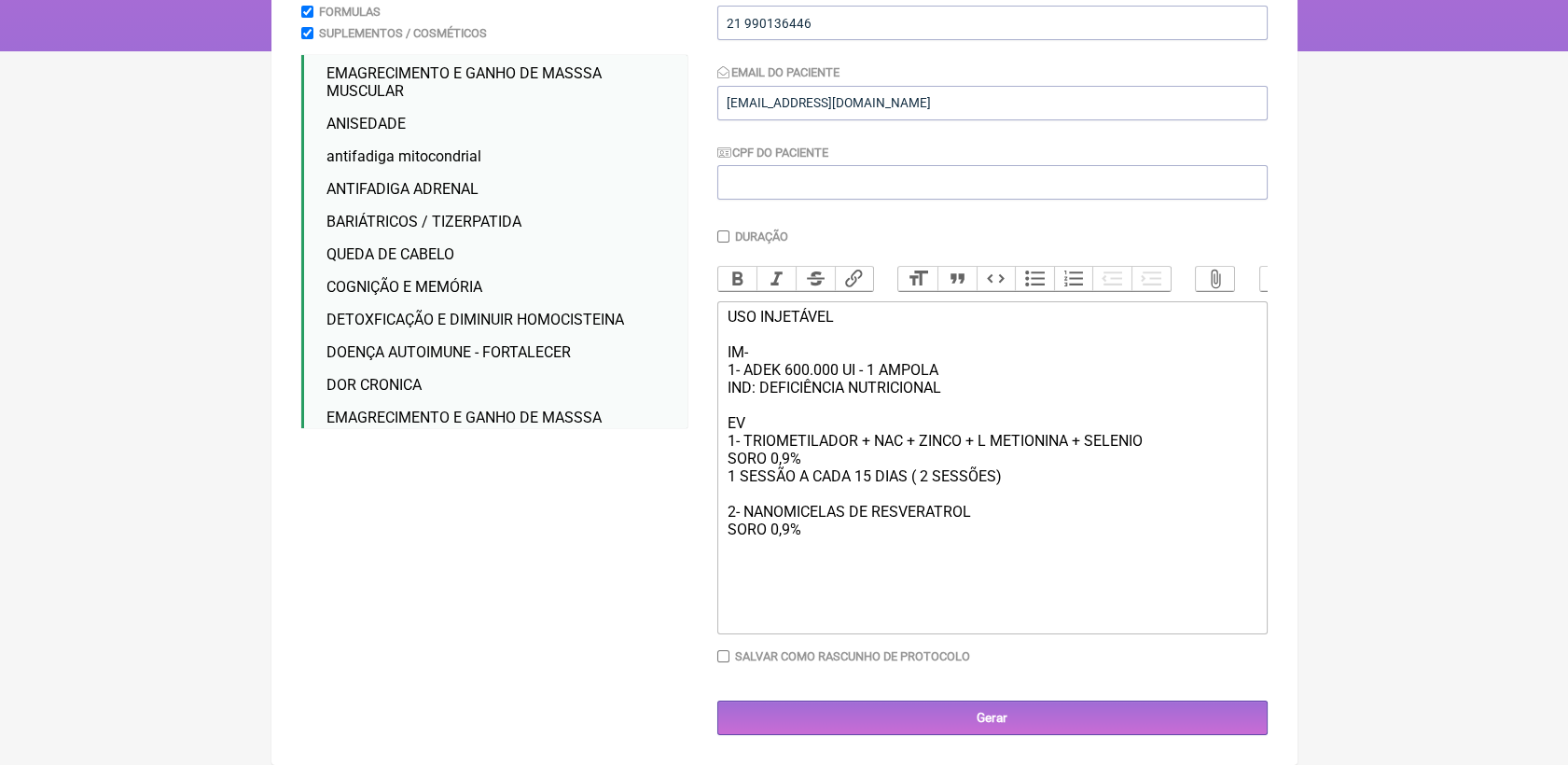
scroll to position [371, 0]
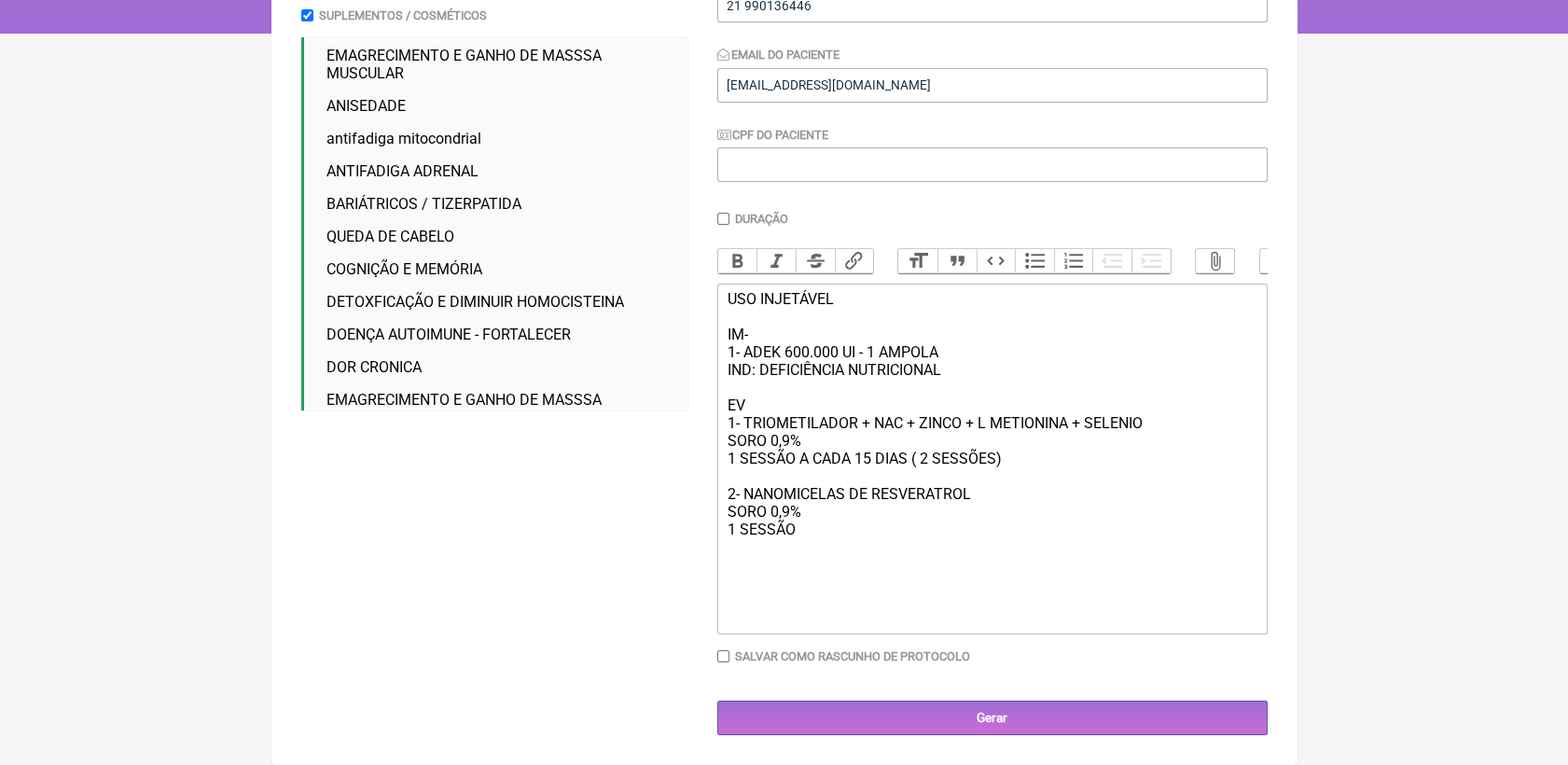
type trix-editor "<div>USO INJETÁVEL<br><br>IM-<br>1- ADEK 600.000 UI - 1 AMPOLA&nbsp;<br>IND: DE…"
click at [983, 731] on input "Gerar" at bounding box center [992, 718] width 550 height 35
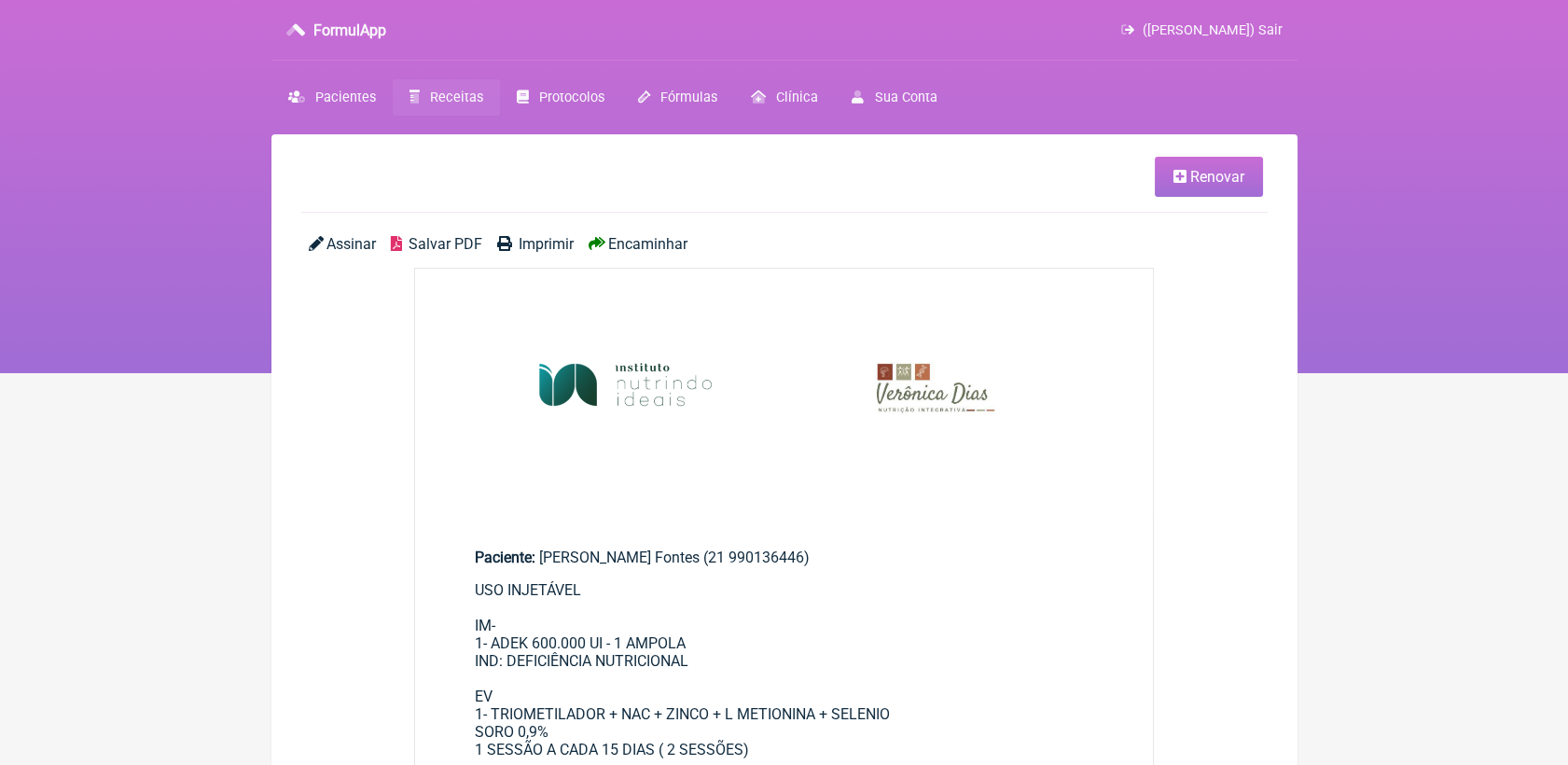
click at [460, 248] on span "Salvar PDF" at bounding box center [445, 244] width 74 height 18
click at [1016, 212] on ul "Renovar" at bounding box center [784, 184] width 966 height 56
click at [1212, 181] on span "Renovar" at bounding box center [1216, 177] width 54 height 18
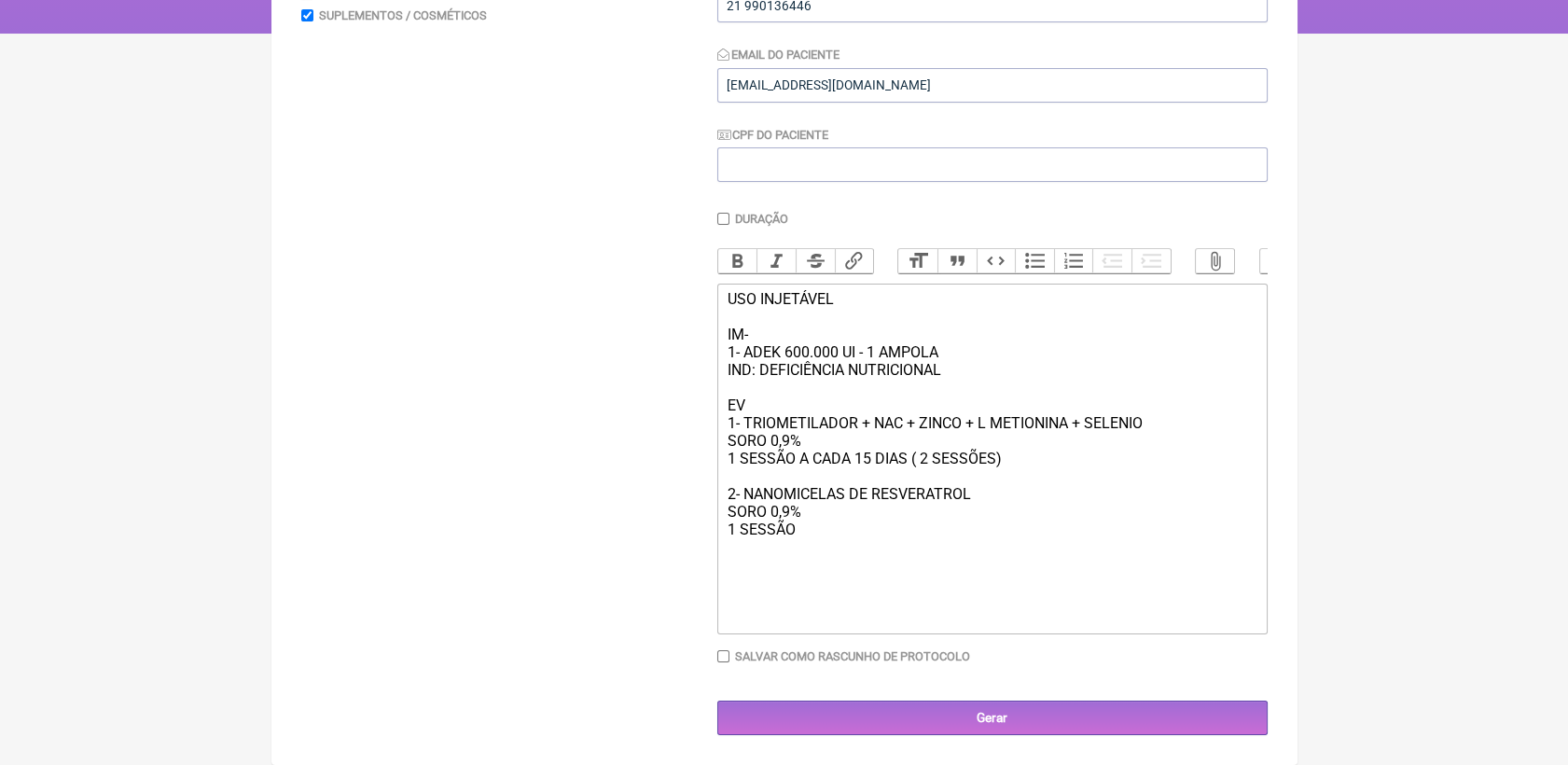
scroll to position [371, 0]
drag, startPoint x: 759, startPoint y: 287, endPoint x: 873, endPoint y: 520, distance: 259.4
click at [873, 520] on trix-editor "USO INJETÁVEL IM- 1- ADEK 600.000 UI - 1 AMPOLA IND: DEFICIÊNCIA NUTRICIONAL EV…" at bounding box center [992, 459] width 550 height 351
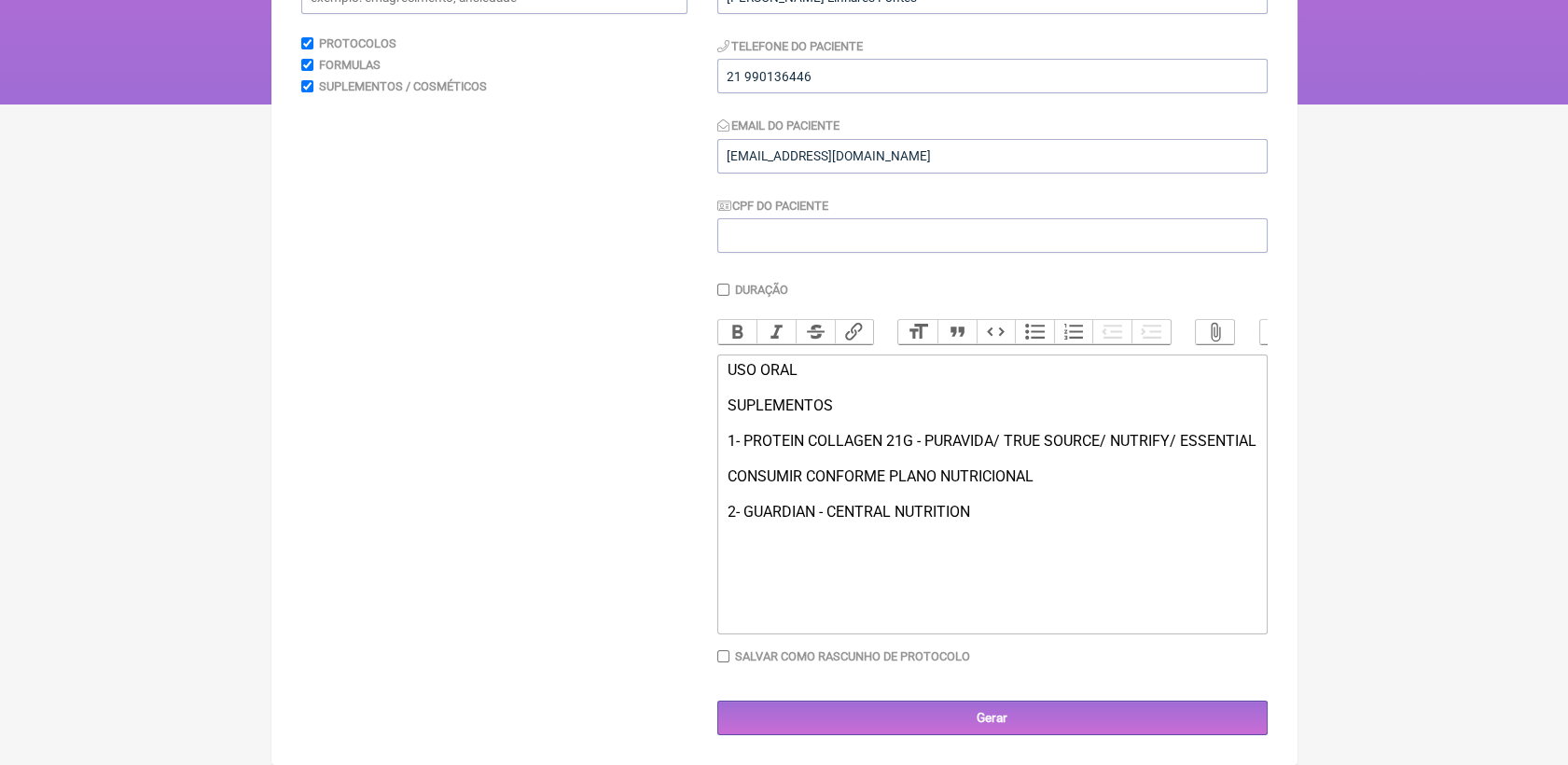
scroll to position [334, 0]
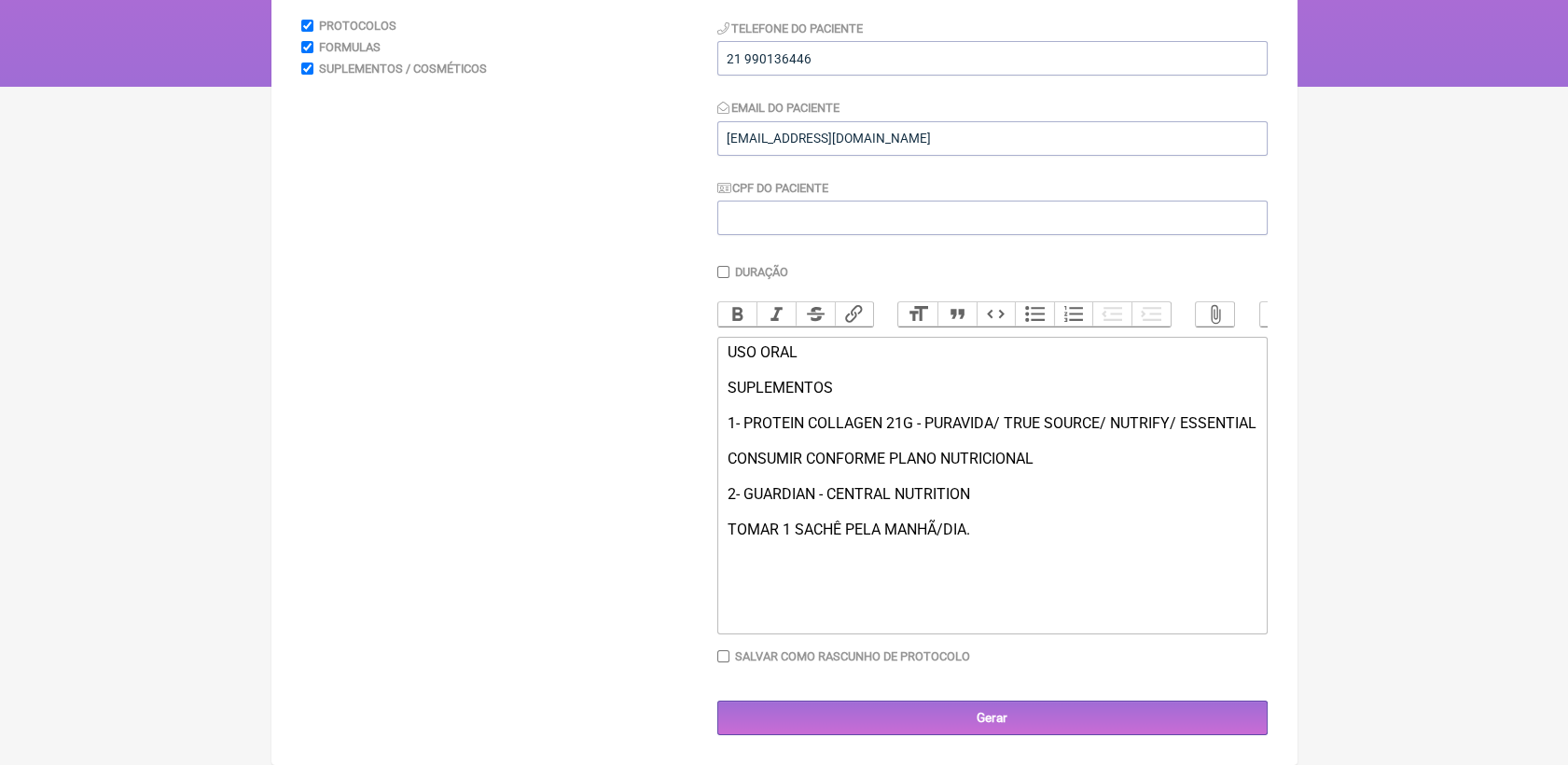
drag, startPoint x: 732, startPoint y: 495, endPoint x: 1000, endPoint y: 496, distance: 268.0
click at [1000, 496] on div "USO ORAL SUPLEMENTOS 1- PROTEIN COLLAGEN 21G - PURAVIDA/ TRUE SOURCE/ NUTRIFY/ …" at bounding box center [991, 485] width 530 height 284
drag, startPoint x: 995, startPoint y: 496, endPoint x: 720, endPoint y: 487, distance: 275.1
click at [720, 487] on trix-editor "USO ORAL SUPLEMENTOS 1- PROTEIN COLLAGEN 21G - PURAVIDA/ TRUE SOURCE/ NUTRIFY/ …" at bounding box center [992, 485] width 550 height 298
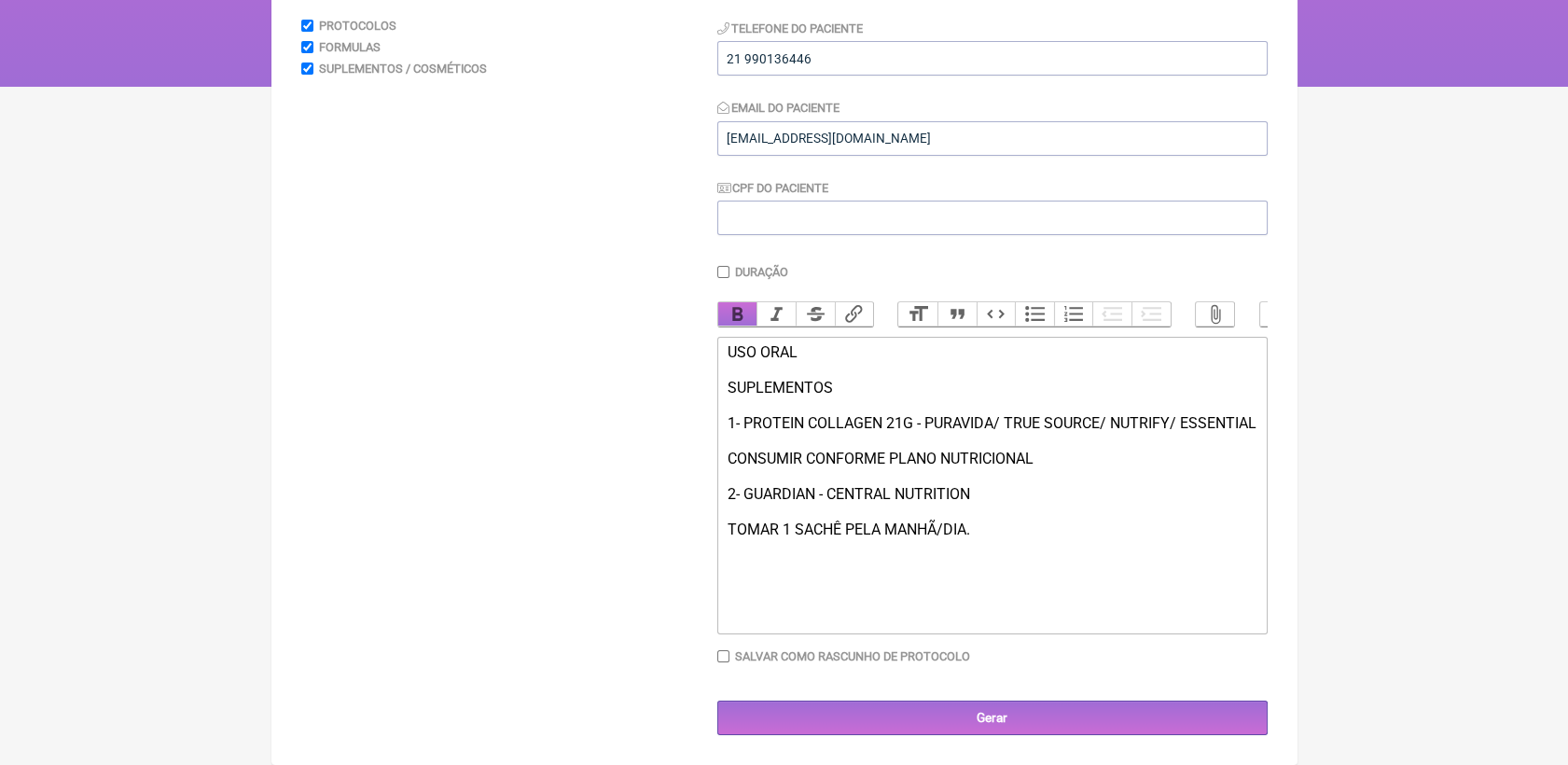
scroll to position [316, 0]
click at [744, 273] on div "Duração Duração de 30 dias Bold Italic Strikethrough Link Heading Quote Code Bu…" at bounding box center [992, 471] width 550 height 412
drag, startPoint x: 727, startPoint y: 354, endPoint x: 850, endPoint y: 386, distance: 127.1
click at [850, 386] on div "USO ORAL SUPLEMENTOS 1- PROTEIN COLLAGEN 21G - PURAVIDA/ TRUE SOURCE/ NUTRIFY/ …" at bounding box center [991, 485] width 530 height 284
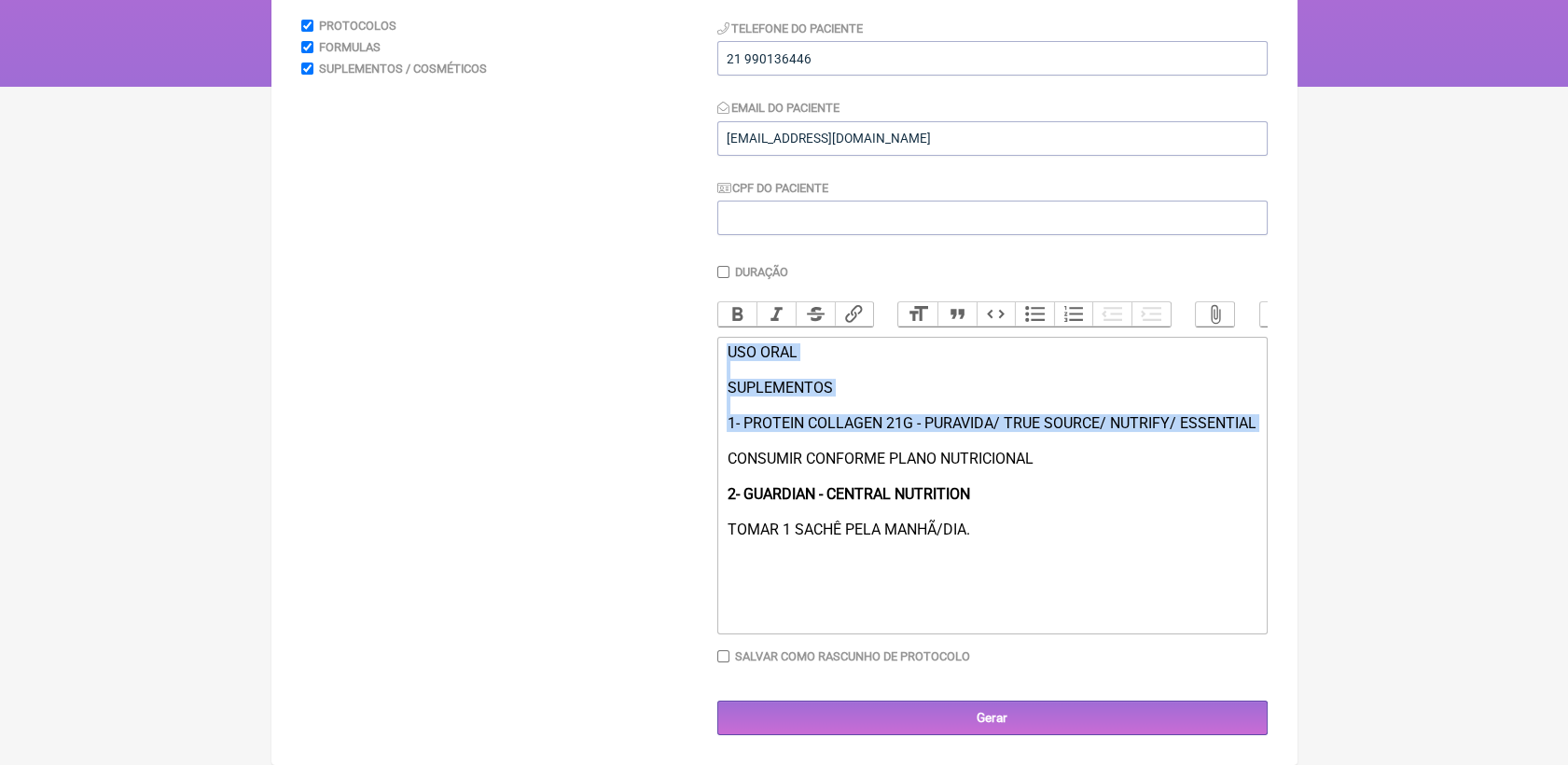
drag, startPoint x: 727, startPoint y: 339, endPoint x: 1218, endPoint y: 437, distance: 500.7
click at [1218, 437] on div "USO ORAL SUPLEMENTOS 1- PROTEIN COLLAGEN 21G - PURAVIDA/ TRUE SOURCE/ NUTRIFY/ …" at bounding box center [991, 485] width 530 height 284
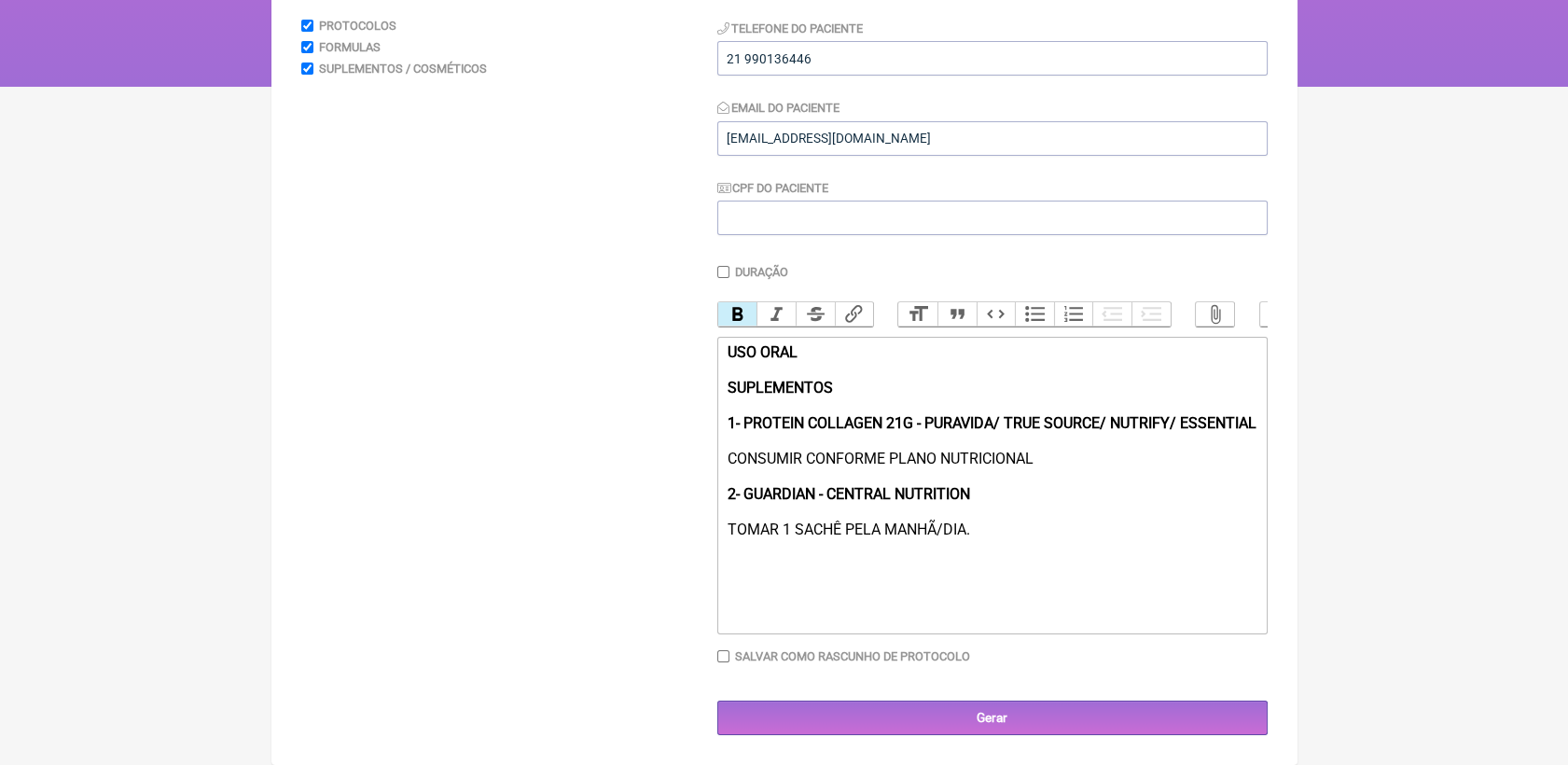
click at [746, 303] on button "Bold" at bounding box center [737, 315] width 39 height 25
click at [1059, 541] on div "USO ORAL SUPLEMENTOS 1- PROTEIN COLLAGEN 21G - PURAVIDA/ TRUE SOURCE/ NUTRIFY/ …" at bounding box center [991, 485] width 530 height 284
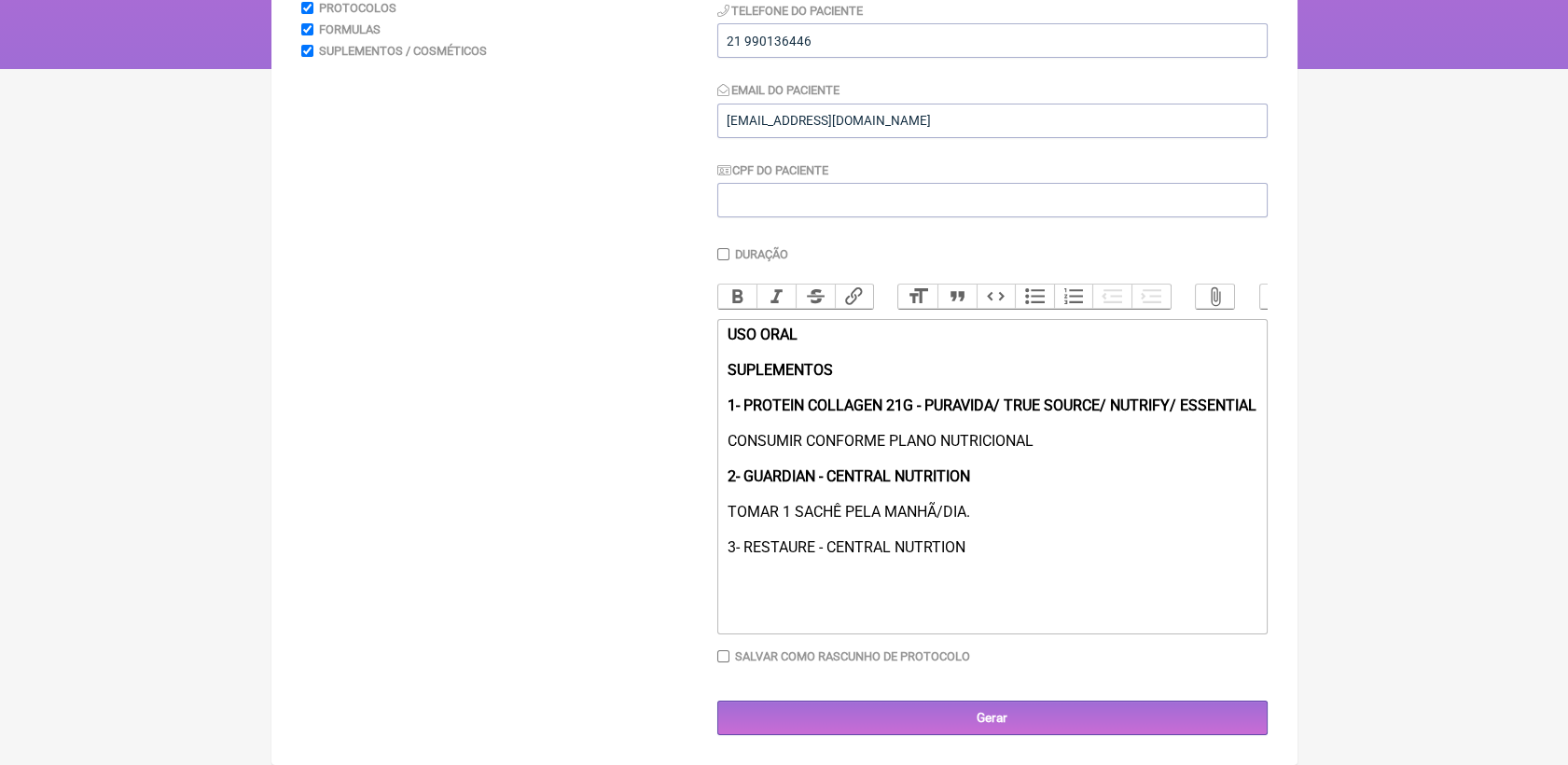
scroll to position [352, 0]
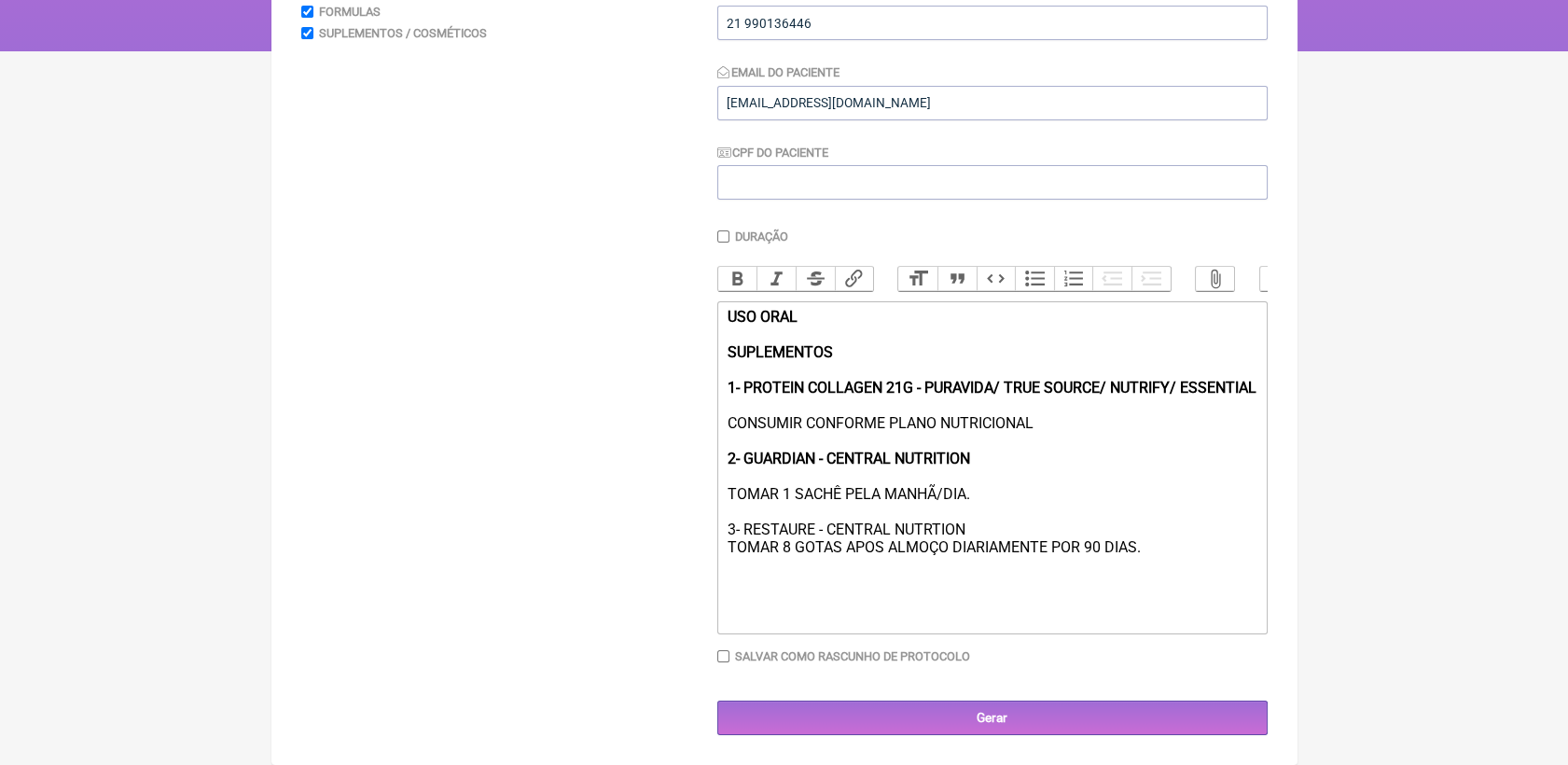
type trix-editor "<div><strong>USO ORAL <br><br>SUPLEMENTOS<br><br>1- PROTEIN COLLAGEN 21G - PURA…"
drag, startPoint x: 973, startPoint y: 525, endPoint x: 729, endPoint y: 526, distance: 244.0
click at [729, 526] on div "USO ORAL SUPLEMENTOS 1- PROTEIN COLLAGEN 21G - PURAVIDA/ TRUE SOURCE/ NUTRIFY/ …" at bounding box center [991, 468] width 530 height 320
click at [732, 267] on button "Bold" at bounding box center [737, 279] width 39 height 25
click at [962, 604] on div "USO ORAL SUPLEMENTOS 1- PROTEIN COLLAGEN 21G - PURAVIDA/ TRUE SOURCE/ NUTRIFY/ …" at bounding box center [991, 468] width 530 height 320
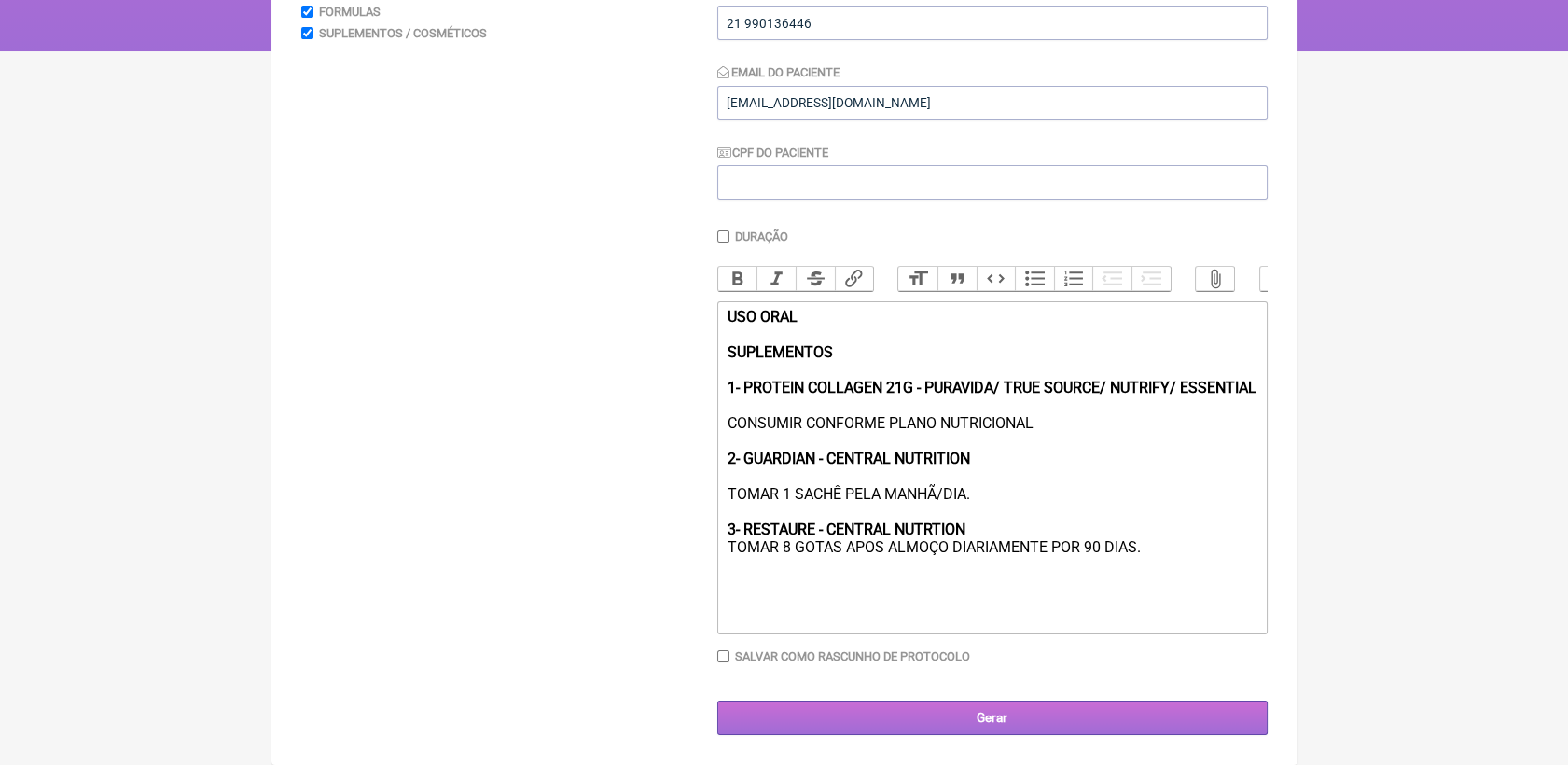
click at [999, 724] on input "Gerar" at bounding box center [992, 718] width 550 height 35
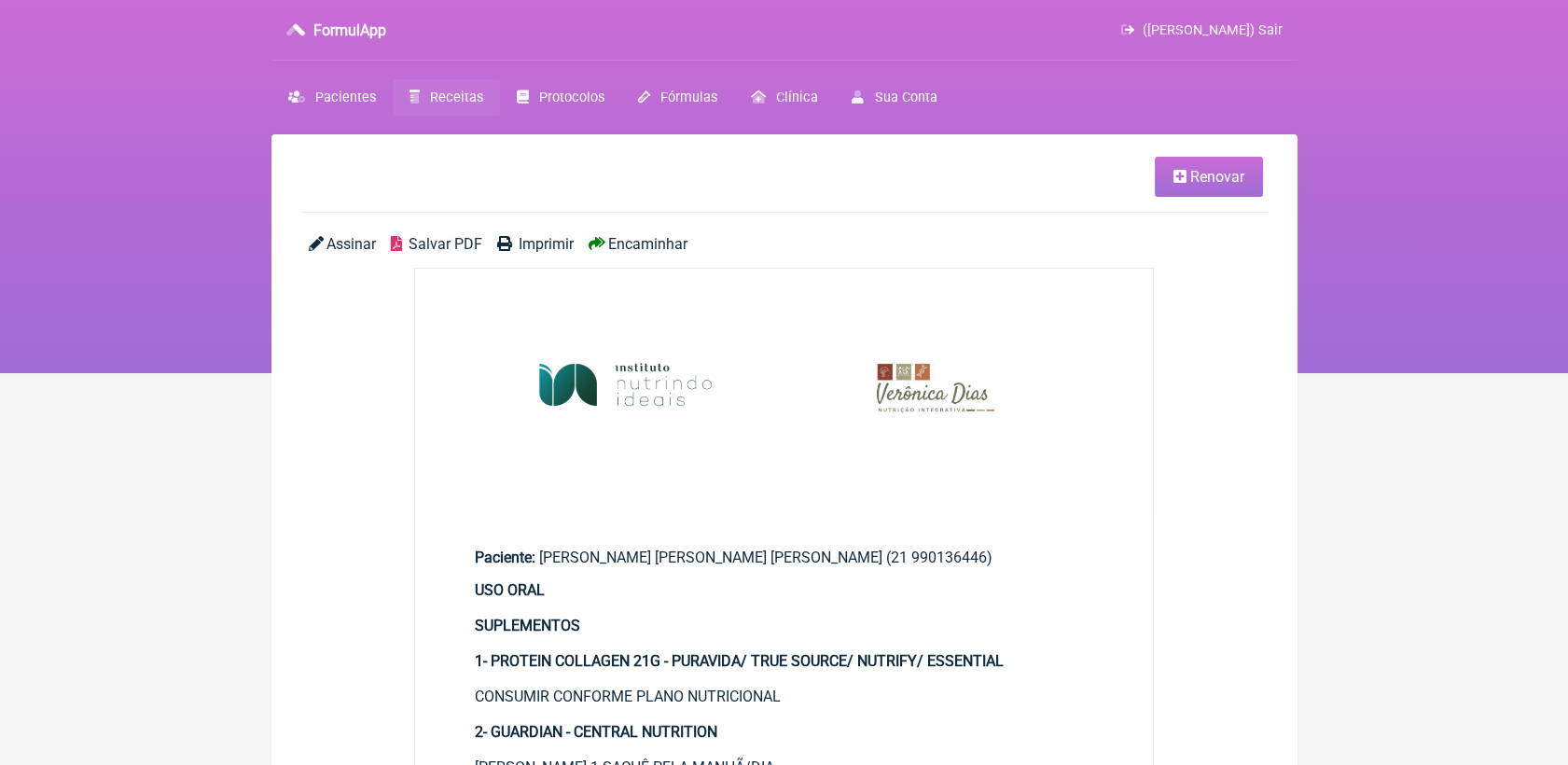
click at [455, 242] on span "Salvar PDF" at bounding box center [445, 244] width 74 height 18
click at [1194, 183] on span "Renovar" at bounding box center [1216, 177] width 54 height 18
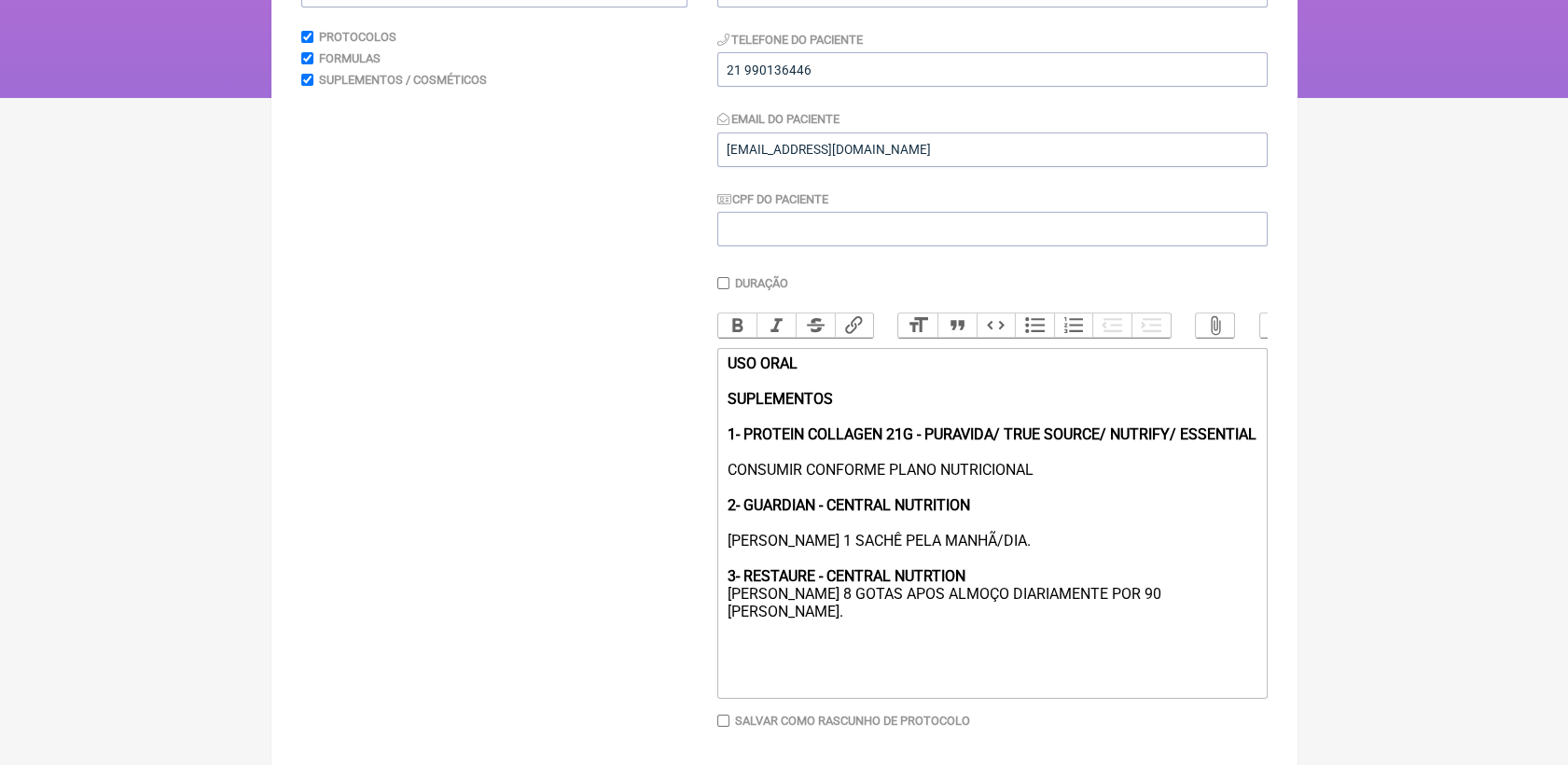
scroll to position [311, 0]
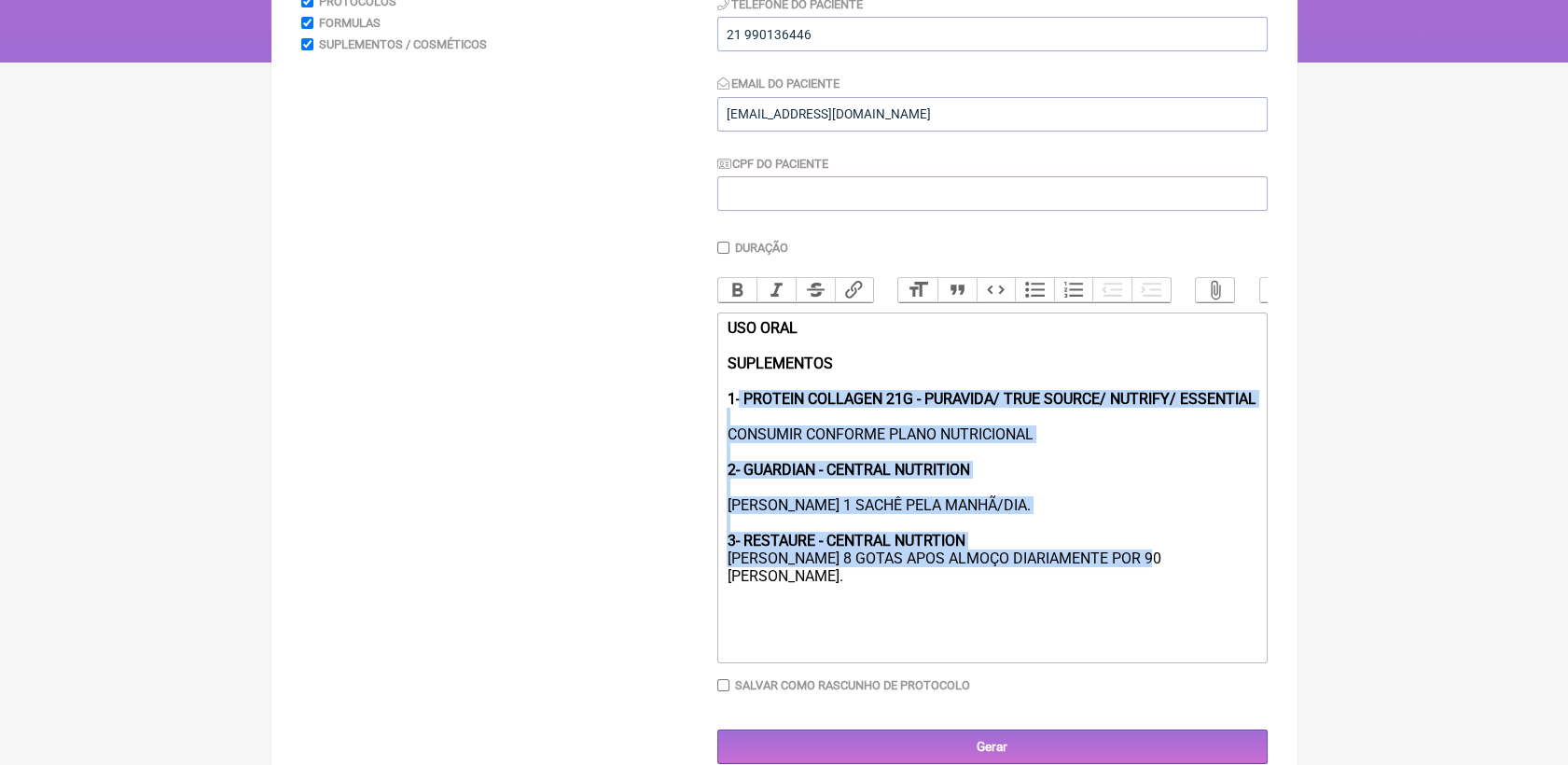
drag, startPoint x: 741, startPoint y: 422, endPoint x: 1175, endPoint y: 592, distance: 466.1
click at [1175, 592] on div "USO ORAL SUPLEMENTOS 1- PROTEIN COLLAGEN 21G - PURAVIDA/ TRUE SOURCE/ NUTRIFY/ …" at bounding box center [991, 488] width 530 height 337
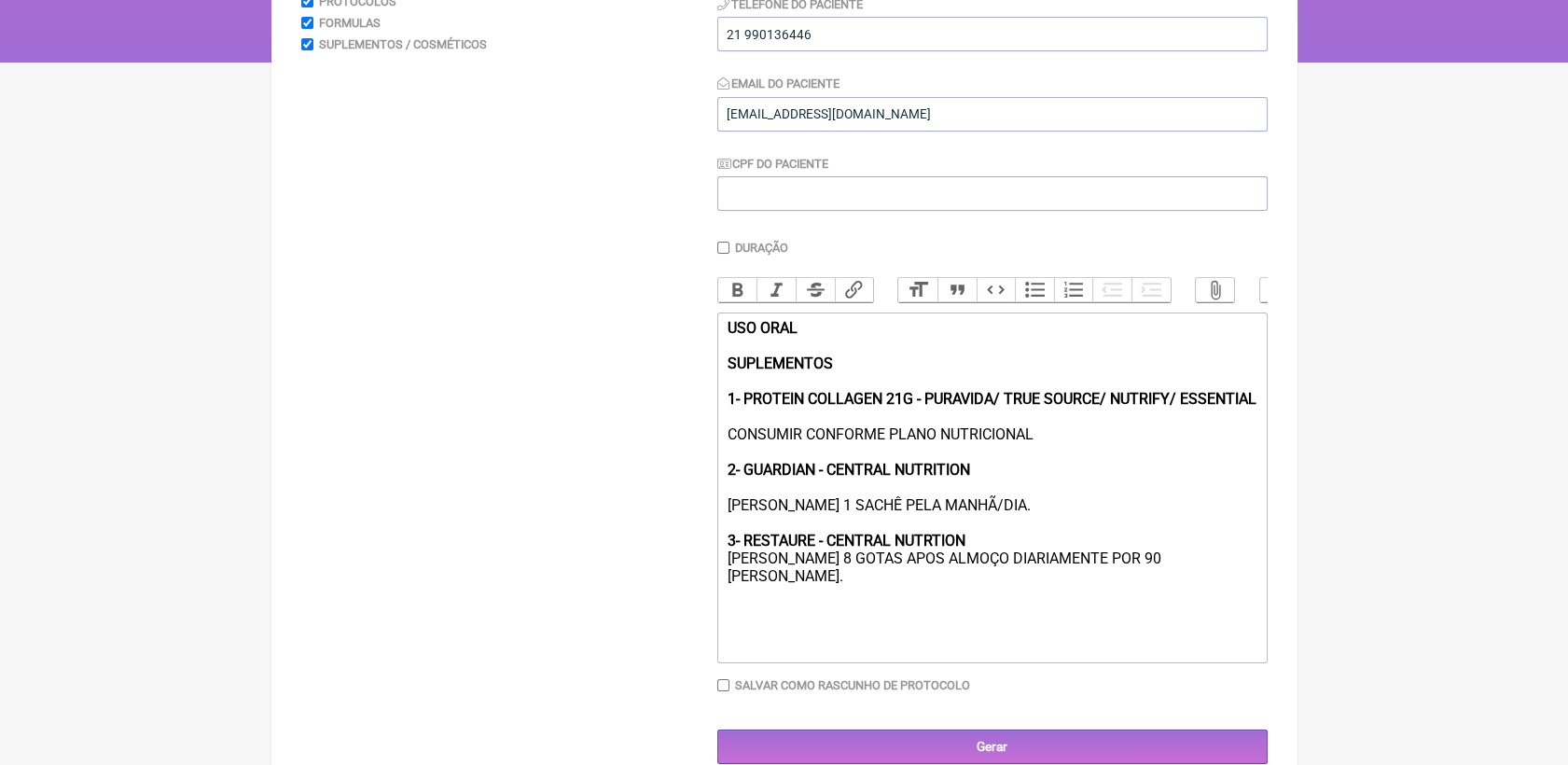
scroll to position [235, 0]
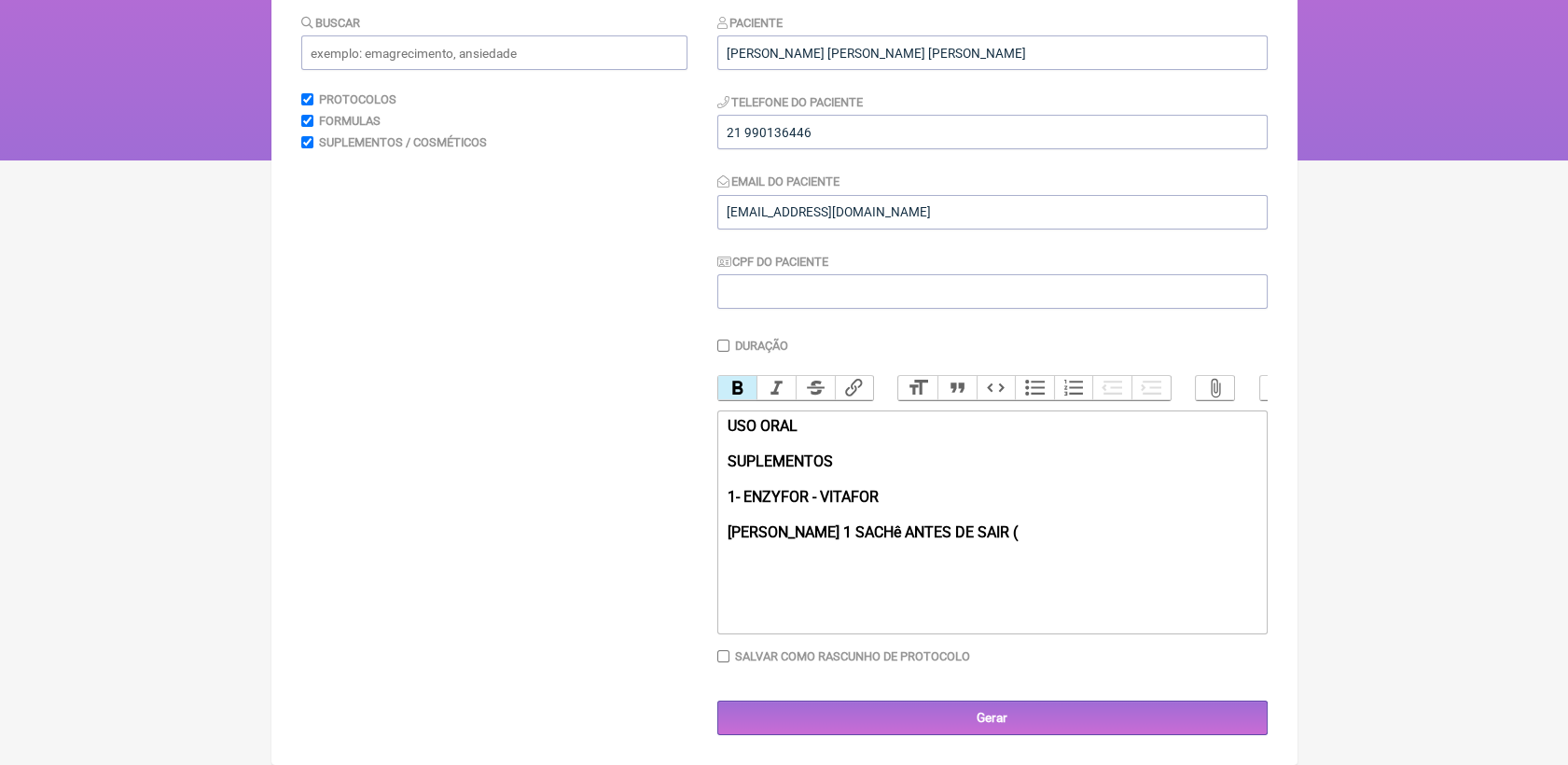
type trix-editor "<div><strong>USO ORAL <br><br>SUPLEMENTOS<br><br>1- ENZYFOR - VITAFOR <br><br>T…"
drag, startPoint x: 955, startPoint y: 534, endPoint x: 721, endPoint y: 539, distance: 234.1
click at [721, 539] on trix-editor "USO ORAL SUPLEMENTOS 1- ENZYFOR - VITAFOR TOMAR 1 SACHê ANTES DE SAIR" at bounding box center [992, 522] width 550 height 224
click at [732, 376] on button "Bold" at bounding box center [737, 389] width 39 height 25
click at [1021, 530] on div "USO ORAL SUPLEMENTOS 1- ENZYFOR - VITAFOR TOMAR 1 SACHê ANTES DE SAIR" at bounding box center [991, 514] width 530 height 195
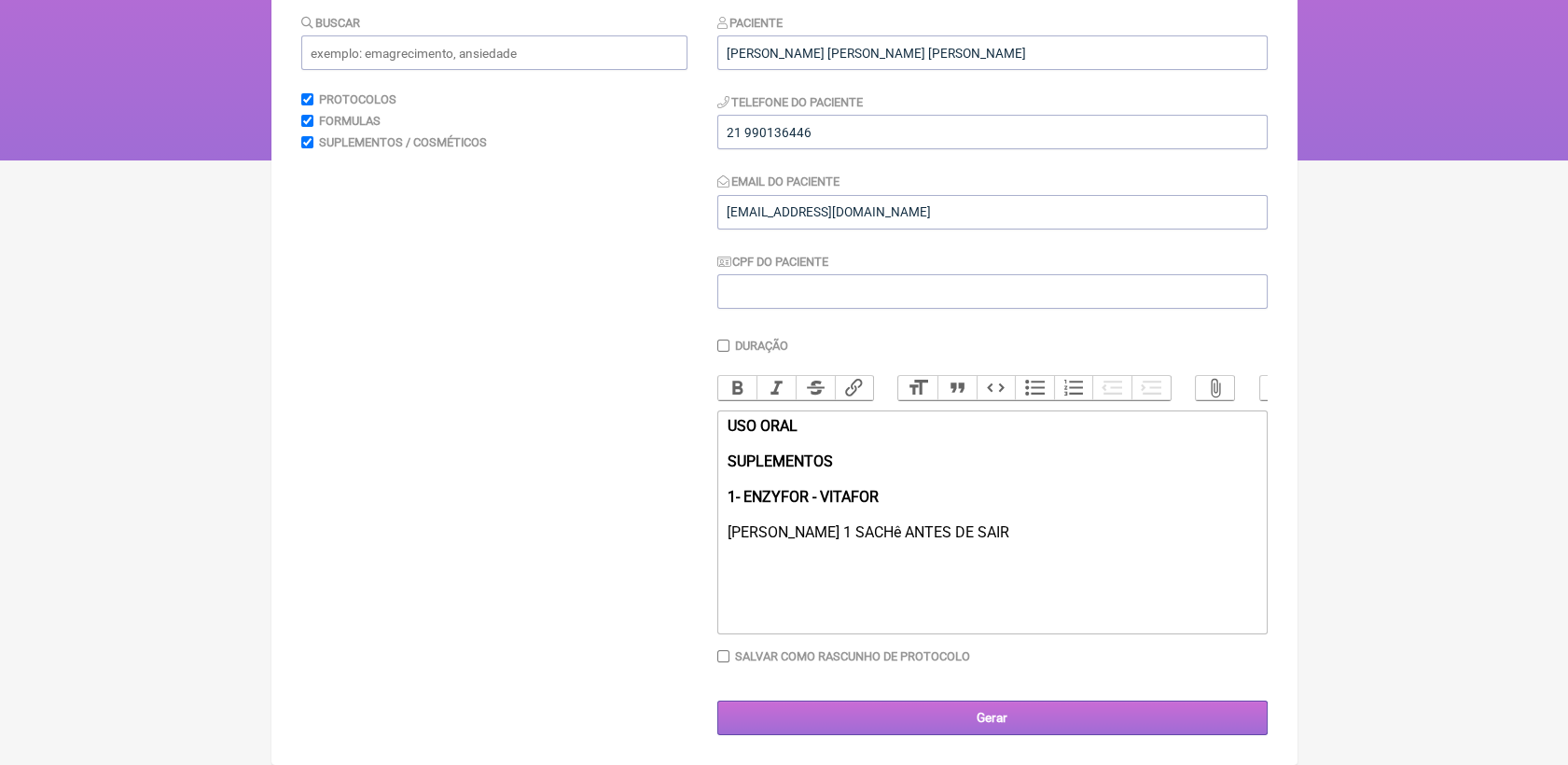
click at [1051, 719] on input "Gerar" at bounding box center [992, 718] width 550 height 35
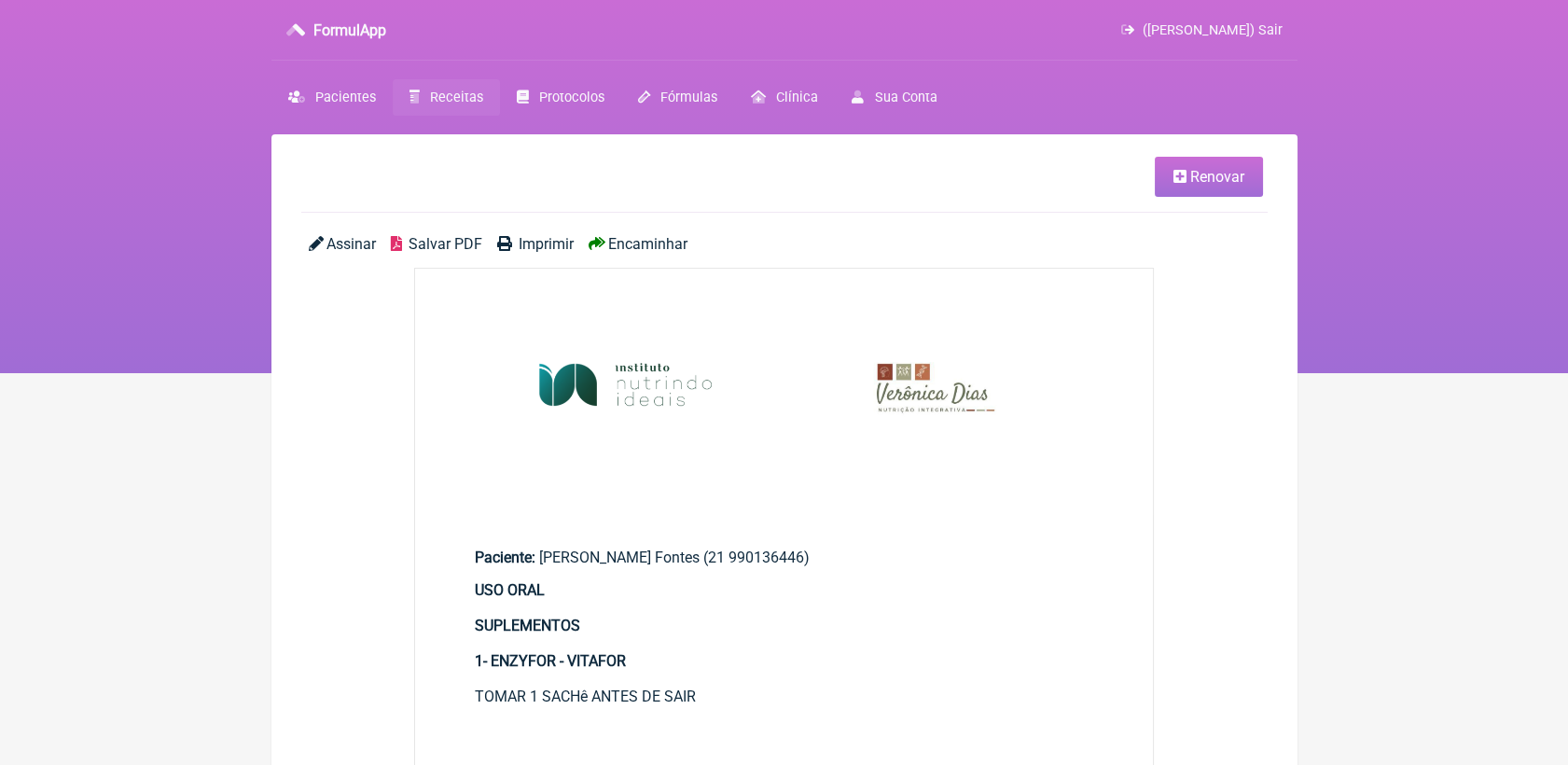
click at [432, 249] on span "Salvar PDF" at bounding box center [445, 244] width 74 height 18
